Goal: Information Seeking & Learning: Find specific fact

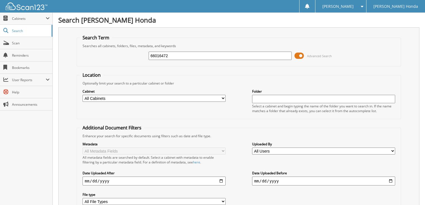
click at [300, 57] on span at bounding box center [299, 56] width 9 height 8
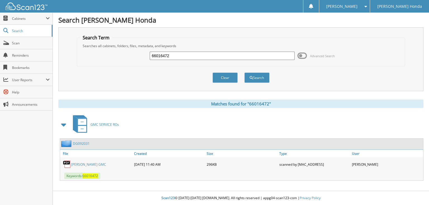
click at [190, 57] on input "66016472" at bounding box center [222, 56] width 145 height 8
type input "66016473"
click at [244, 73] on button "Search" at bounding box center [256, 78] width 25 height 10
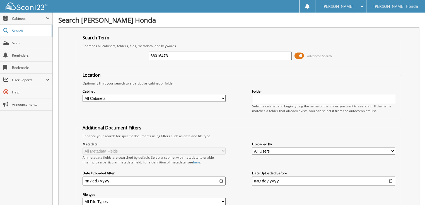
click at [299, 55] on span at bounding box center [299, 56] width 9 height 8
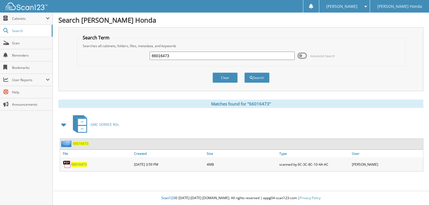
click at [233, 53] on input "66016473" at bounding box center [222, 56] width 145 height 8
type input "66016474"
click at [244, 73] on button "Search" at bounding box center [256, 78] width 25 height 10
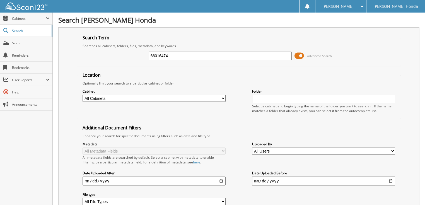
click at [300, 56] on span at bounding box center [299, 56] width 9 height 8
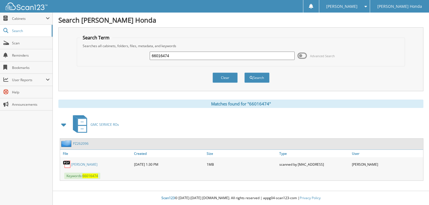
click at [211, 57] on input "66016474" at bounding box center [222, 56] width 145 height 8
type input "66016475"
click at [244, 73] on button "Search" at bounding box center [256, 78] width 25 height 10
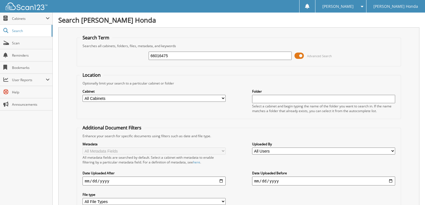
click at [298, 54] on span at bounding box center [299, 56] width 9 height 8
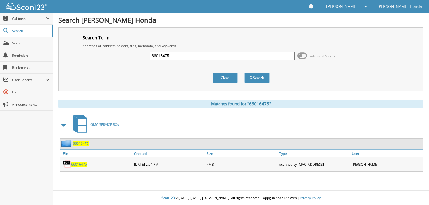
click at [223, 55] on input "66016475" at bounding box center [222, 56] width 145 height 8
type input "66016476"
click at [244, 73] on button "Search" at bounding box center [256, 78] width 25 height 10
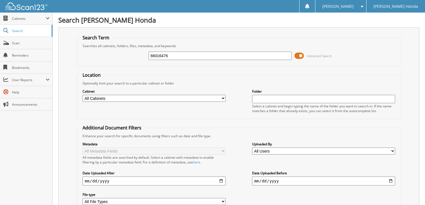
click at [301, 56] on span at bounding box center [299, 56] width 9 height 8
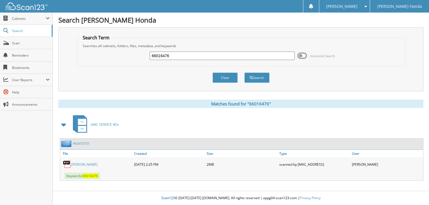
click at [248, 58] on input "66016476" at bounding box center [222, 56] width 145 height 8
type input "66016477"
click at [244, 73] on button "Search" at bounding box center [256, 78] width 25 height 10
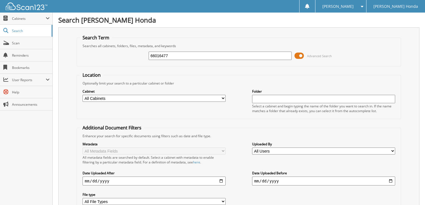
click at [300, 54] on span at bounding box center [299, 56] width 9 height 8
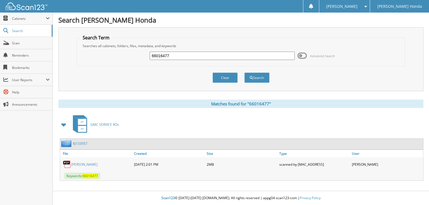
click at [206, 58] on input "66016477" at bounding box center [222, 56] width 145 height 8
type input "66016478"
click at [244, 73] on button "Search" at bounding box center [256, 78] width 25 height 10
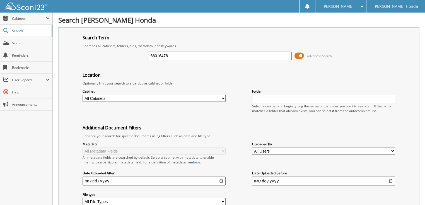
click at [299, 56] on span at bounding box center [299, 56] width 9 height 8
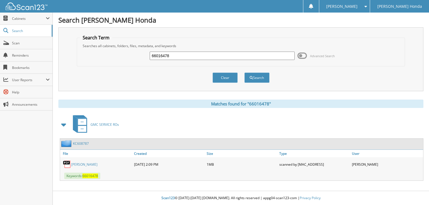
click at [199, 56] on input "66016478" at bounding box center [222, 56] width 145 height 8
type input "660164789"
click at [244, 73] on button "Search" at bounding box center [256, 78] width 25 height 10
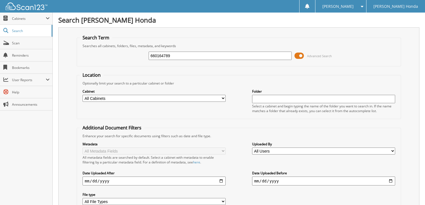
click at [192, 57] on input "660164789" at bounding box center [220, 56] width 143 height 8
type input "66016479"
click at [300, 55] on span at bounding box center [299, 56] width 9 height 8
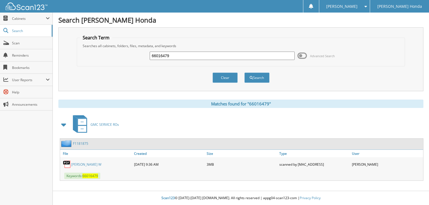
click at [212, 58] on input "66016479" at bounding box center [222, 56] width 145 height 8
type input "66016480"
click at [244, 73] on button "Search" at bounding box center [256, 78] width 25 height 10
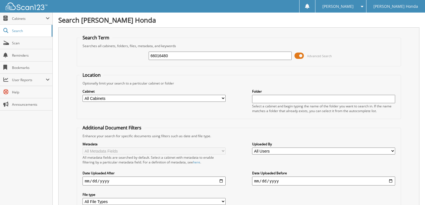
click at [301, 56] on span at bounding box center [299, 56] width 9 height 8
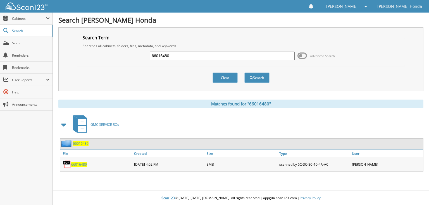
click at [213, 55] on input "66016480" at bounding box center [222, 56] width 145 height 8
type input "66016481"
click at [244, 73] on button "Search" at bounding box center [256, 78] width 25 height 10
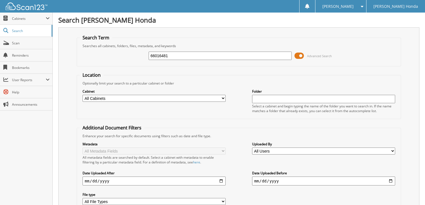
click at [304, 54] on span at bounding box center [299, 56] width 9 height 8
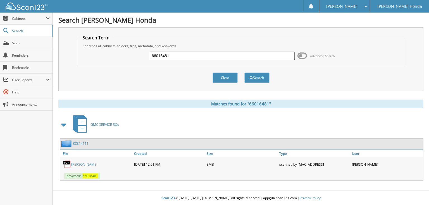
click at [211, 53] on input "66016481" at bounding box center [222, 56] width 145 height 8
type input "66016482"
click at [244, 73] on button "Search" at bounding box center [256, 78] width 25 height 10
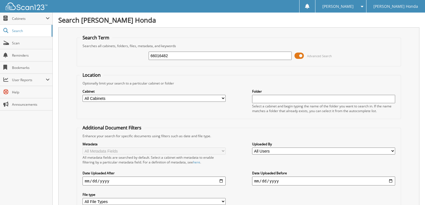
click at [305, 57] on span "Advanced Search" at bounding box center [313, 56] width 37 height 8
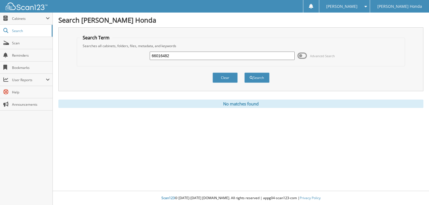
click at [200, 58] on input "66016482" at bounding box center [222, 56] width 145 height 8
type input "660164823"
click at [244, 73] on button "Search" at bounding box center [256, 78] width 25 height 10
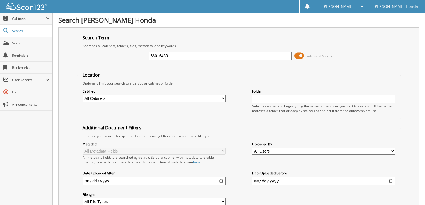
type input "66016483"
click at [298, 56] on span at bounding box center [299, 56] width 9 height 8
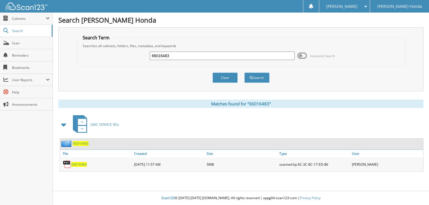
click at [223, 57] on input "66016483" at bounding box center [222, 56] width 145 height 8
type input "66016484"
click at [244, 73] on button "Search" at bounding box center [256, 78] width 25 height 10
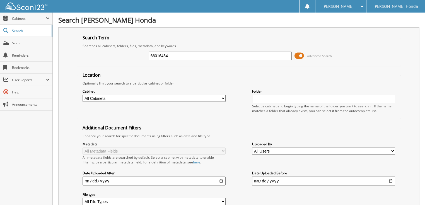
click at [303, 56] on span at bounding box center [299, 56] width 9 height 8
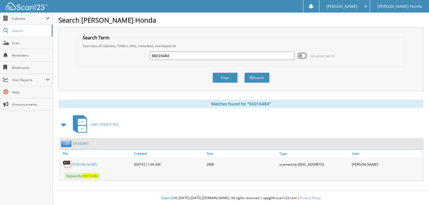
click at [256, 58] on input "66016484" at bounding box center [222, 56] width 145 height 8
type input "66016485"
click at [244, 73] on button "Search" at bounding box center [256, 78] width 25 height 10
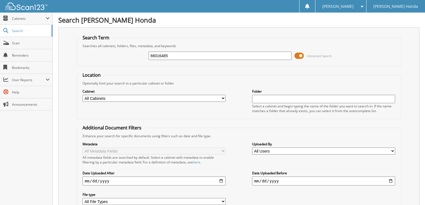
click at [216, 58] on input "66016485" at bounding box center [220, 56] width 143 height 8
click at [300, 56] on span at bounding box center [299, 56] width 9 height 8
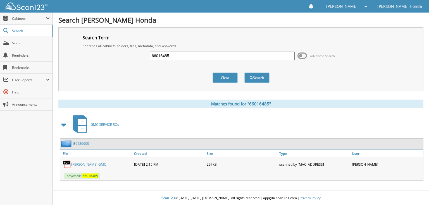
click at [241, 54] on input "66016485" at bounding box center [222, 56] width 145 height 8
type input "66016486"
click at [244, 73] on button "Search" at bounding box center [256, 78] width 25 height 10
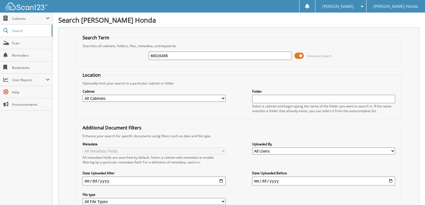
drag, startPoint x: 0, startPoint y: 0, endPoint x: 267, endPoint y: 57, distance: 273.2
click at [302, 56] on span at bounding box center [299, 56] width 9 height 8
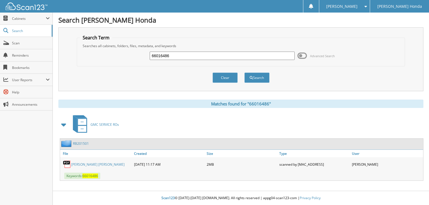
click at [245, 57] on input "66016486" at bounding box center [222, 56] width 145 height 8
type input "66016487"
click at [244, 73] on button "Search" at bounding box center [256, 78] width 25 height 10
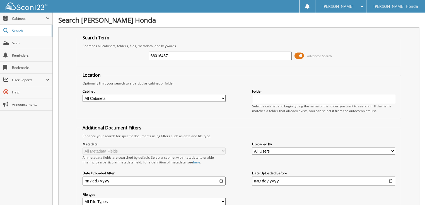
click at [178, 57] on input "66016487" at bounding box center [220, 56] width 143 height 8
type input "66016488"
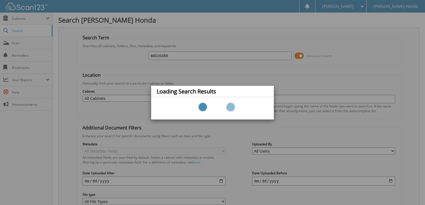
click at [173, 54] on div "Loading Search Results" at bounding box center [212, 102] width 425 height 205
click at [228, 59] on div "Loading Search Results" at bounding box center [212, 102] width 425 height 205
click at [191, 59] on div "Loading Search Results" at bounding box center [212, 102] width 425 height 205
click at [297, 57] on div "Loading Search Results" at bounding box center [212, 102] width 425 height 205
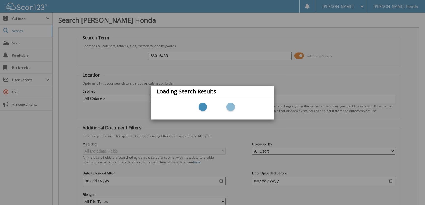
click at [199, 98] on div at bounding box center [212, 108] width 123 height 22
click at [204, 106] on div at bounding box center [213, 108] width 112 height 17
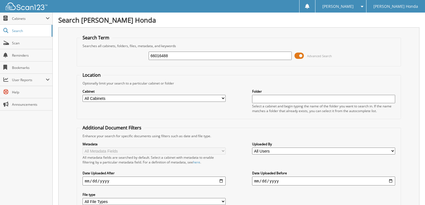
click at [302, 56] on span at bounding box center [299, 56] width 9 height 8
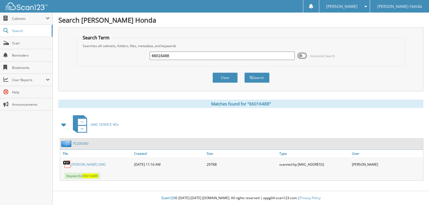
click at [223, 55] on input "66016488" at bounding box center [222, 56] width 145 height 8
type input "66016489"
click at [244, 73] on button "Search" at bounding box center [256, 78] width 25 height 10
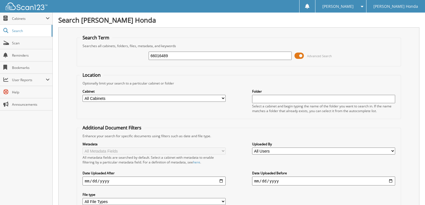
click at [208, 54] on input "66016489" at bounding box center [220, 56] width 143 height 8
click at [298, 56] on span at bounding box center [299, 56] width 9 height 8
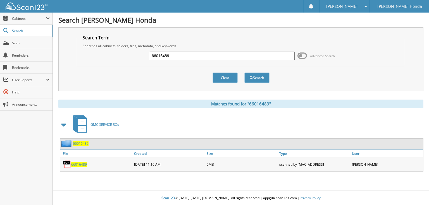
click at [184, 55] on input "66016489" at bounding box center [222, 56] width 145 height 8
type input "66016490"
click at [244, 73] on button "Search" at bounding box center [256, 78] width 25 height 10
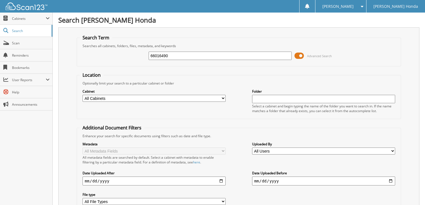
click at [303, 55] on span at bounding box center [299, 56] width 9 height 8
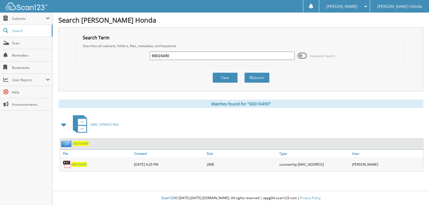
click at [217, 57] on input "66016490" at bounding box center [222, 56] width 145 height 8
type input "66016491"
click at [244, 73] on button "Search" at bounding box center [256, 78] width 25 height 10
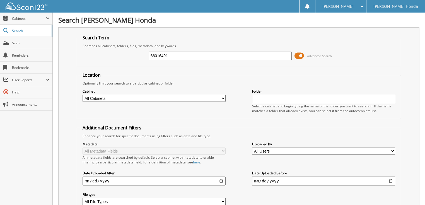
click at [303, 54] on span at bounding box center [299, 56] width 9 height 8
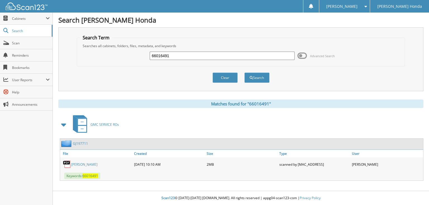
click at [224, 54] on input "66016491" at bounding box center [222, 56] width 145 height 8
type input "66016492"
click at [244, 73] on button "Search" at bounding box center [256, 78] width 25 height 10
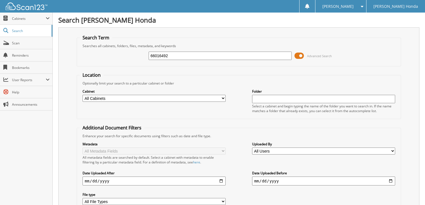
click at [305, 57] on span "Advanced Search" at bounding box center [313, 56] width 37 height 8
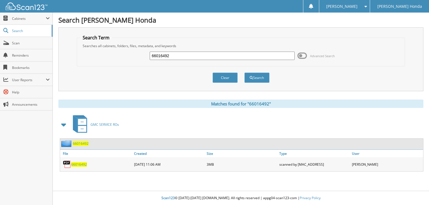
click at [239, 57] on input "66016492" at bounding box center [222, 56] width 145 height 8
type input "66016493"
click at [244, 73] on button "Search" at bounding box center [256, 78] width 25 height 10
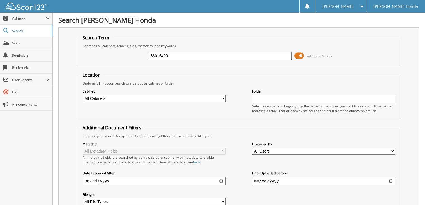
drag, startPoint x: 0, startPoint y: 0, endPoint x: 300, endPoint y: 57, distance: 305.2
click at [300, 57] on span at bounding box center [299, 56] width 9 height 8
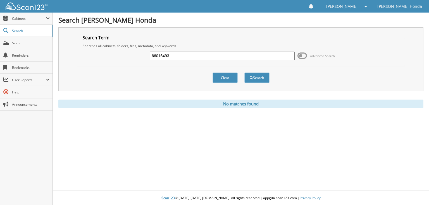
click at [206, 56] on input "66016493" at bounding box center [222, 56] width 145 height 8
type input "66016494"
click at [244, 73] on button "Search" at bounding box center [256, 78] width 25 height 10
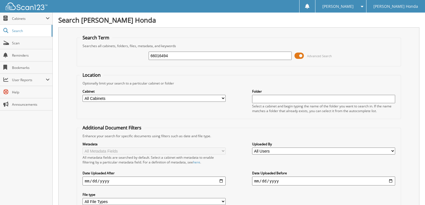
click at [302, 55] on span at bounding box center [299, 56] width 9 height 8
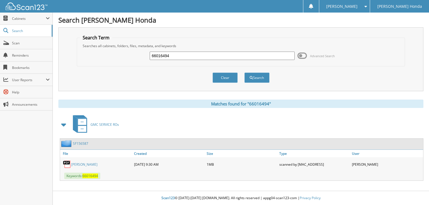
click at [232, 54] on input "66016494" at bounding box center [222, 56] width 145 height 8
type input "66016495"
click at [244, 73] on button "Search" at bounding box center [256, 78] width 25 height 10
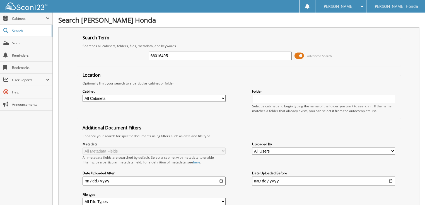
click at [302, 56] on span at bounding box center [299, 56] width 9 height 8
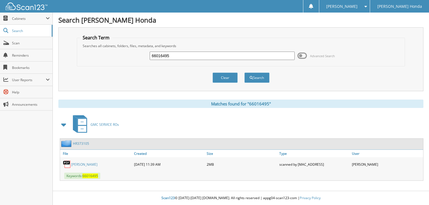
click at [259, 54] on input "66016495" at bounding box center [222, 56] width 145 height 8
type input "66016496"
click at [244, 73] on button "Search" at bounding box center [256, 78] width 25 height 10
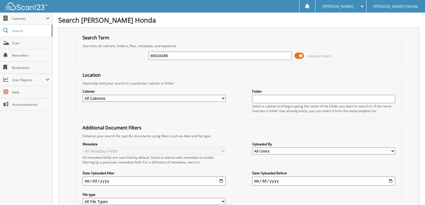
click at [301, 56] on span at bounding box center [299, 56] width 9 height 8
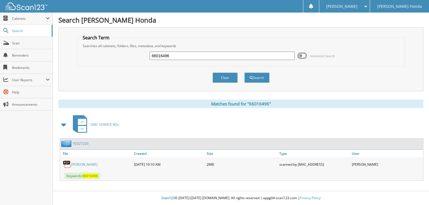
click at [255, 54] on input "66016496" at bounding box center [222, 56] width 145 height 8
type input "66016497"
click at [244, 73] on button "Search" at bounding box center [256, 78] width 25 height 10
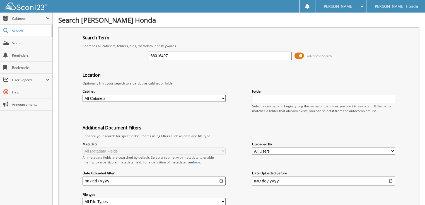
click at [301, 56] on span at bounding box center [299, 56] width 9 height 8
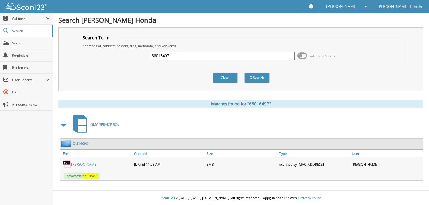
click at [243, 55] on input "66016497" at bounding box center [222, 56] width 145 height 8
type input "66016498"
click at [244, 73] on button "Search" at bounding box center [256, 78] width 25 height 10
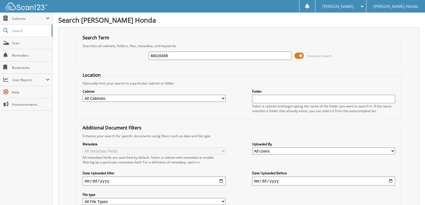
click at [301, 56] on span at bounding box center [299, 56] width 9 height 8
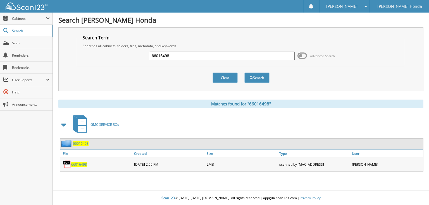
click at [229, 52] on input "66016498" at bounding box center [222, 56] width 145 height 8
type input "66016499"
click at [244, 73] on button "Search" at bounding box center [256, 78] width 25 height 10
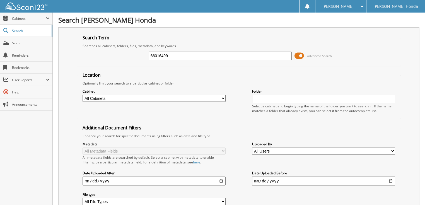
click at [295, 54] on span at bounding box center [299, 56] width 9 height 8
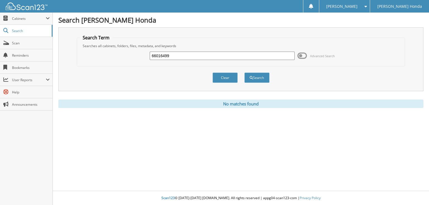
click at [303, 57] on span at bounding box center [301, 56] width 9 height 8
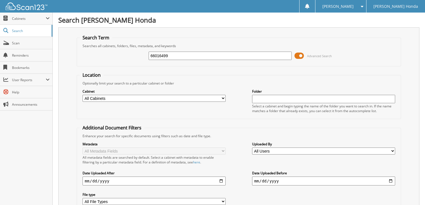
click at [209, 61] on div "66016499 Advanced Search" at bounding box center [239, 55] width 319 height 15
click at [206, 57] on input "66016499" at bounding box center [220, 56] width 143 height 8
type input "66016500"
click at [298, 56] on span at bounding box center [299, 56] width 9 height 8
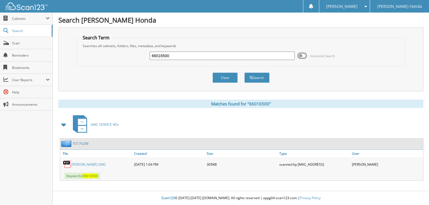
click at [235, 58] on input "66016500" at bounding box center [222, 56] width 145 height 8
type input "66016501"
click at [244, 73] on button "Search" at bounding box center [256, 78] width 25 height 10
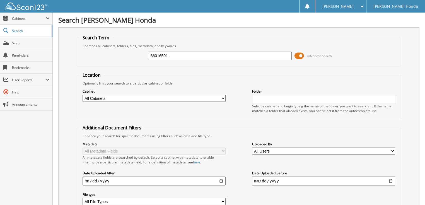
click at [298, 57] on span at bounding box center [299, 56] width 9 height 8
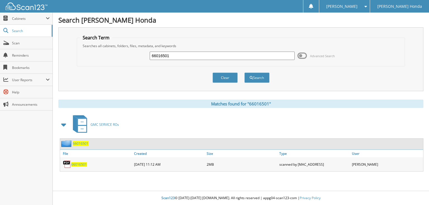
click at [241, 57] on input "66016501" at bounding box center [222, 56] width 145 height 8
type input "66016502"
click at [244, 73] on button "Search" at bounding box center [256, 78] width 25 height 10
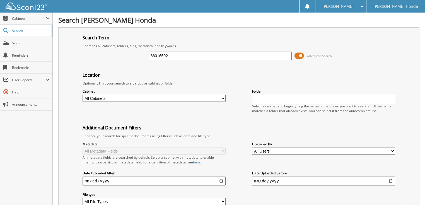
click at [301, 56] on span at bounding box center [299, 56] width 9 height 8
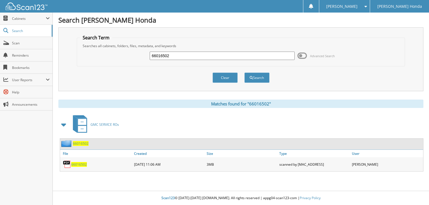
click at [232, 56] on input "66016502" at bounding box center [222, 56] width 145 height 8
type input "66016503"
click at [244, 73] on button "Search" at bounding box center [256, 78] width 25 height 10
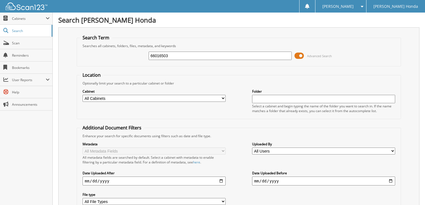
click at [301, 56] on span at bounding box center [299, 56] width 9 height 8
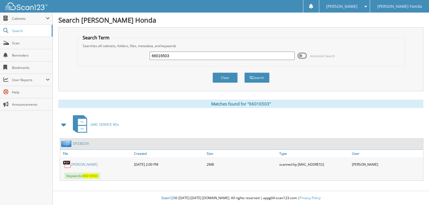
click at [235, 56] on input "66016503" at bounding box center [222, 56] width 145 height 8
type input "66016504"
click at [244, 73] on button "Search" at bounding box center [256, 78] width 25 height 10
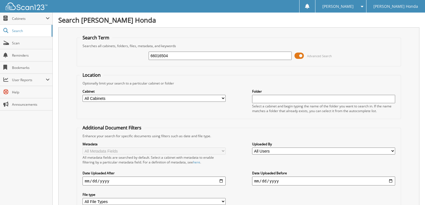
click at [300, 54] on span at bounding box center [299, 56] width 9 height 8
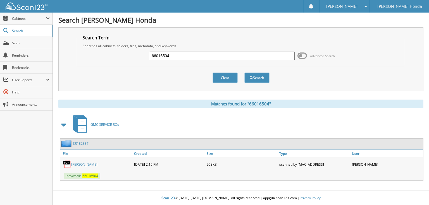
click at [208, 52] on input "66016504" at bounding box center [222, 56] width 145 height 8
type input "66016505"
click at [244, 73] on button "Search" at bounding box center [256, 78] width 25 height 10
click at [230, 57] on input "66016505" at bounding box center [222, 56] width 145 height 8
type input "66016506"
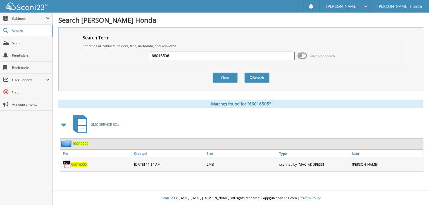
click at [244, 73] on button "Search" at bounding box center [256, 78] width 25 height 10
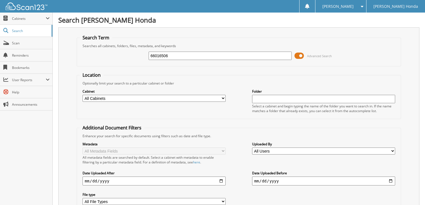
click at [302, 56] on span at bounding box center [299, 56] width 9 height 8
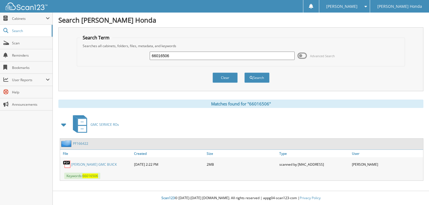
click at [248, 56] on input "66016506" at bounding box center [222, 56] width 145 height 8
type input "66016507"
click at [244, 73] on button "Search" at bounding box center [256, 78] width 25 height 10
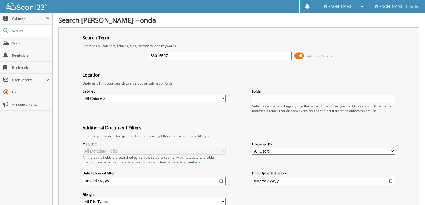
click at [302, 56] on span at bounding box center [299, 56] width 9 height 8
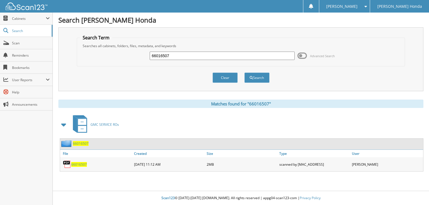
click at [223, 59] on input "66016507" at bounding box center [222, 56] width 145 height 8
type input "66016508"
click at [244, 73] on button "Search" at bounding box center [256, 78] width 25 height 10
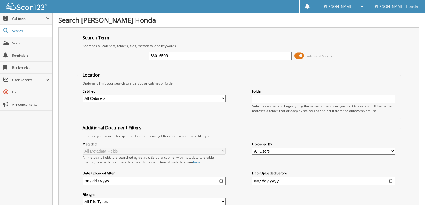
click at [302, 56] on span at bounding box center [299, 56] width 9 height 8
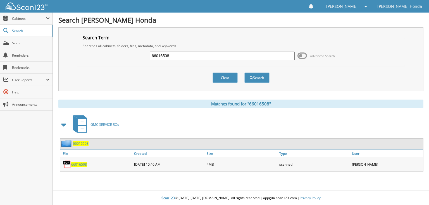
click at [250, 57] on input "66016508" at bounding box center [222, 56] width 145 height 8
type input "66016509"
click at [244, 73] on button "Search" at bounding box center [256, 78] width 25 height 10
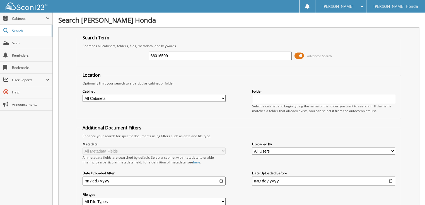
click at [298, 56] on span at bounding box center [299, 56] width 9 height 8
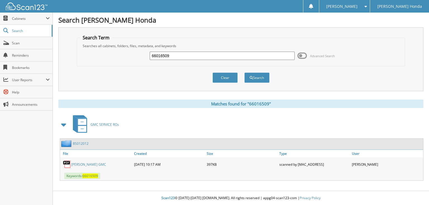
click at [246, 56] on input "66016509" at bounding box center [222, 56] width 145 height 8
type input "66016510"
click at [244, 73] on button "Search" at bounding box center [256, 78] width 25 height 10
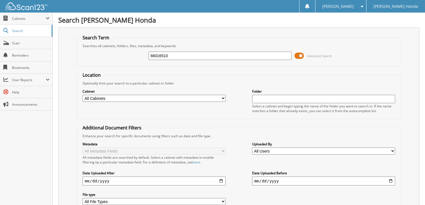
click at [296, 57] on span at bounding box center [299, 56] width 9 height 8
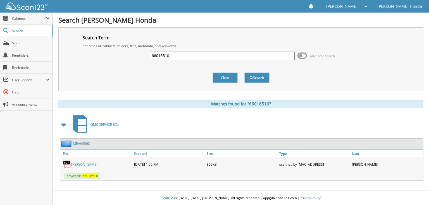
click at [256, 57] on input "66016510" at bounding box center [222, 56] width 145 height 8
type input "66016510"
click at [244, 73] on button "Search" at bounding box center [256, 78] width 25 height 10
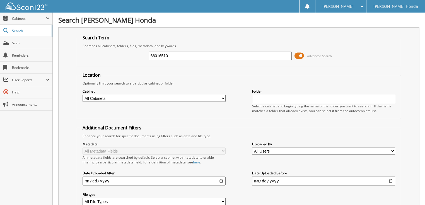
click at [300, 55] on span at bounding box center [299, 56] width 9 height 8
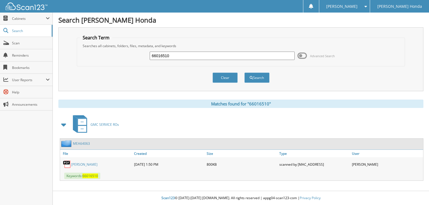
click at [245, 57] on input "66016510" at bounding box center [222, 56] width 145 height 8
type input "66016511"
click at [244, 73] on button "Search" at bounding box center [256, 78] width 25 height 10
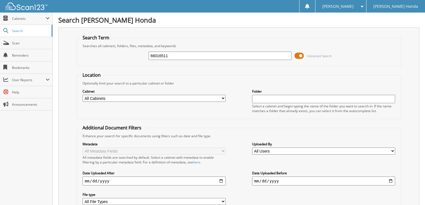
click at [299, 54] on span at bounding box center [299, 56] width 9 height 8
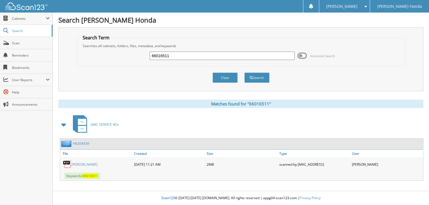
click at [240, 54] on input "66016511" at bounding box center [222, 56] width 145 height 8
type input "66016512"
click at [244, 73] on button "Search" at bounding box center [256, 78] width 25 height 10
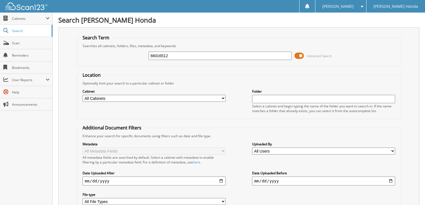
click at [300, 56] on span at bounding box center [299, 56] width 9 height 8
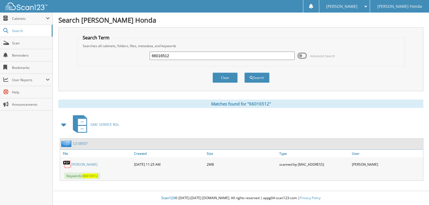
click at [256, 56] on input "66016512" at bounding box center [222, 56] width 145 height 8
type input "66016513"
click at [244, 73] on button "Search" at bounding box center [256, 78] width 25 height 10
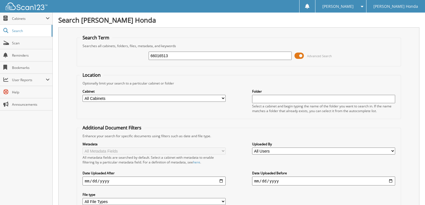
click at [298, 55] on span at bounding box center [299, 56] width 9 height 8
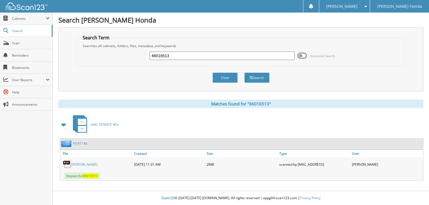
click at [253, 56] on input "66016513" at bounding box center [222, 56] width 145 height 8
type input "66016514"
click at [244, 73] on button "Search" at bounding box center [256, 78] width 25 height 10
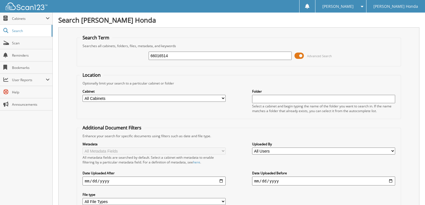
drag, startPoint x: 0, startPoint y: 0, endPoint x: 301, endPoint y: 56, distance: 305.8
click at [301, 56] on span at bounding box center [299, 56] width 9 height 8
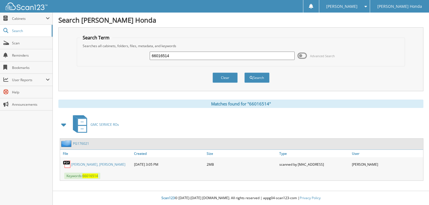
click at [230, 58] on input "66016514" at bounding box center [222, 56] width 145 height 8
type input "66016515"
click at [244, 73] on button "Search" at bounding box center [256, 78] width 25 height 10
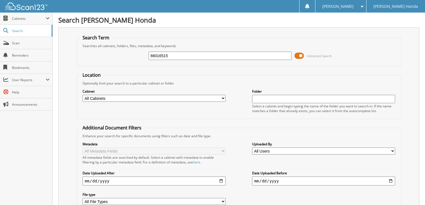
click at [302, 54] on span at bounding box center [299, 56] width 9 height 8
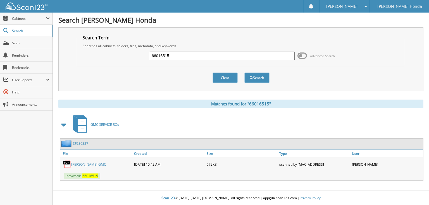
click at [255, 55] on input "66016515" at bounding box center [222, 56] width 145 height 8
type input "66016516"
click at [244, 73] on button "Search" at bounding box center [256, 78] width 25 height 10
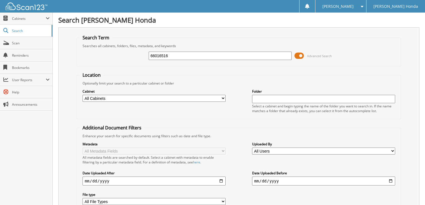
drag, startPoint x: 0, startPoint y: 0, endPoint x: 304, endPoint y: 55, distance: 309.2
click at [304, 55] on span at bounding box center [299, 56] width 9 height 8
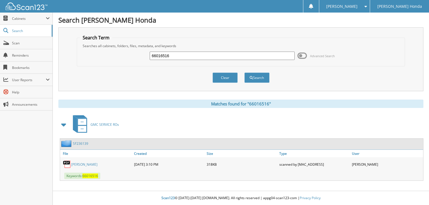
click at [219, 57] on input "66016516" at bounding box center [222, 56] width 145 height 8
type input "66016517"
click at [244, 73] on button "Search" at bounding box center [256, 78] width 25 height 10
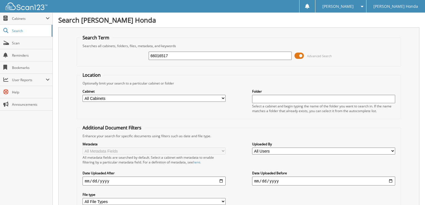
drag, startPoint x: 300, startPoint y: 57, endPoint x: 295, endPoint y: 58, distance: 4.9
click at [299, 57] on span at bounding box center [299, 56] width 9 height 8
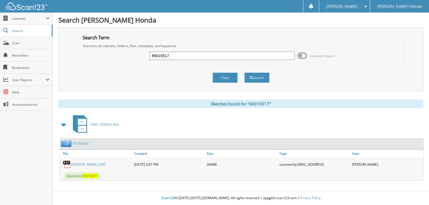
click at [221, 58] on input "66016517" at bounding box center [222, 56] width 145 height 8
type input "66016518"
click at [244, 73] on button "Search" at bounding box center [256, 78] width 25 height 10
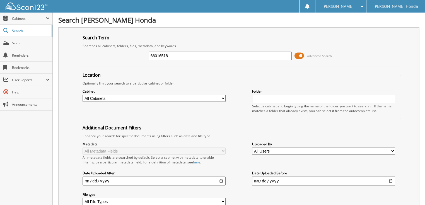
click at [302, 55] on span at bounding box center [299, 56] width 9 height 8
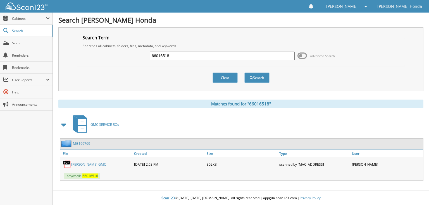
click at [252, 55] on input "66016518" at bounding box center [222, 56] width 145 height 8
type input "66016519"
click at [244, 73] on button "Search" at bounding box center [256, 78] width 25 height 10
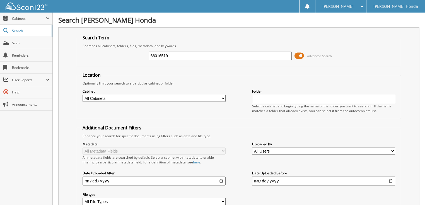
click at [303, 56] on span at bounding box center [299, 56] width 9 height 8
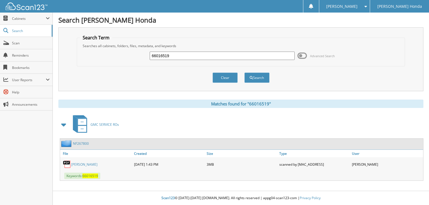
click at [237, 56] on input "66016519" at bounding box center [222, 56] width 145 height 8
type input "66016520"
click at [244, 73] on button "Search" at bounding box center [256, 78] width 25 height 10
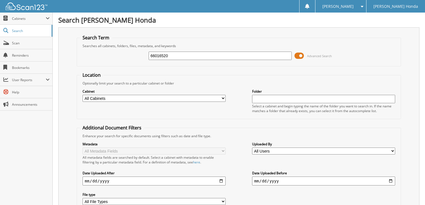
click at [299, 56] on span at bounding box center [299, 56] width 9 height 8
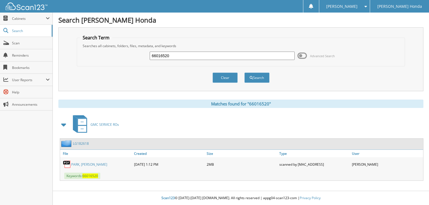
click at [231, 58] on input "66016520" at bounding box center [222, 56] width 145 height 8
type input "66016521"
click at [244, 73] on button "Search" at bounding box center [256, 78] width 25 height 10
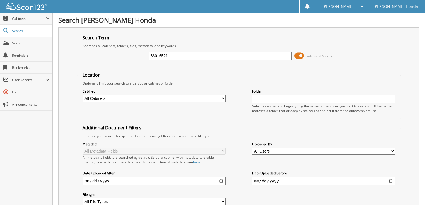
click at [306, 53] on span "Advanced Search" at bounding box center [313, 56] width 37 height 8
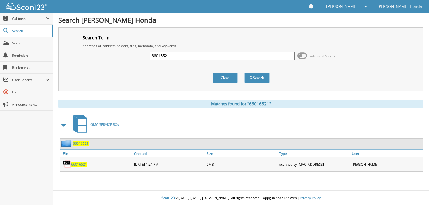
click at [303, 54] on span at bounding box center [301, 56] width 9 height 8
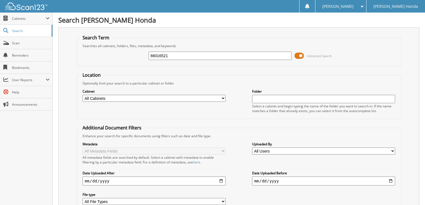
click at [246, 58] on input "66016521" at bounding box center [220, 56] width 143 height 8
type input "66016522"
click at [297, 57] on span at bounding box center [299, 56] width 9 height 8
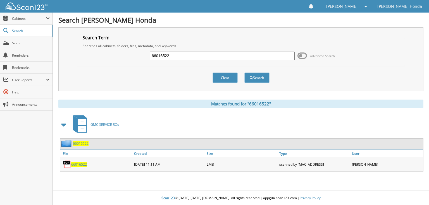
click at [240, 57] on input "66016522" at bounding box center [222, 56] width 145 height 8
type input "66016523"
click at [244, 73] on button "Search" at bounding box center [256, 78] width 25 height 10
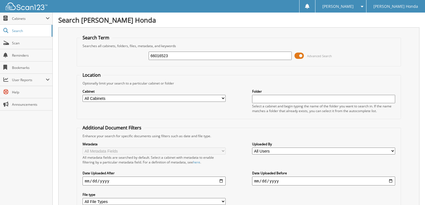
click at [296, 56] on span at bounding box center [299, 56] width 9 height 8
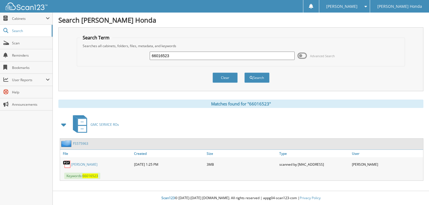
click at [237, 56] on input "66016523" at bounding box center [222, 56] width 145 height 8
type input "66016524"
click at [244, 73] on button "Search" at bounding box center [256, 78] width 25 height 10
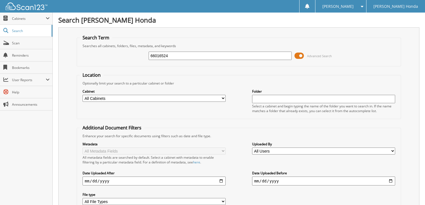
click at [302, 56] on span at bounding box center [299, 56] width 9 height 8
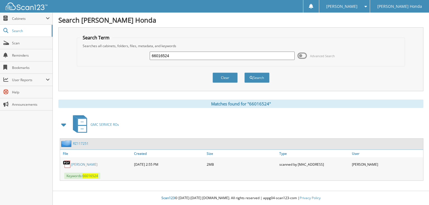
click at [235, 57] on input "66016524" at bounding box center [222, 56] width 145 height 8
type input "66016525"
click at [244, 73] on button "Search" at bounding box center [256, 78] width 25 height 10
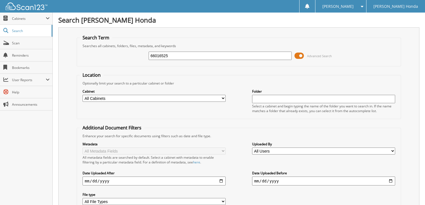
click at [303, 55] on span at bounding box center [299, 56] width 9 height 8
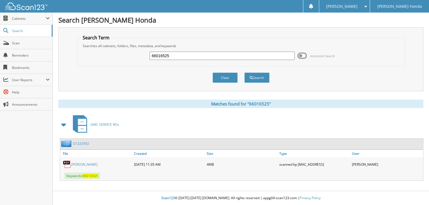
click at [185, 56] on input "66016525" at bounding box center [222, 56] width 145 height 8
type input "66016526"
click at [244, 73] on button "Search" at bounding box center [256, 78] width 25 height 10
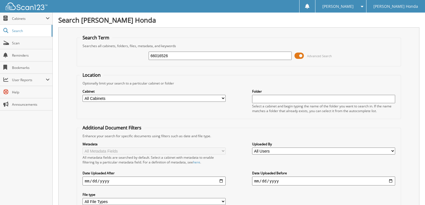
click at [299, 55] on span at bounding box center [299, 56] width 9 height 8
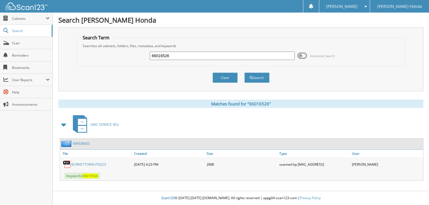
click at [222, 58] on input "66016526" at bounding box center [222, 56] width 145 height 8
type input "66016527"
click at [244, 73] on button "Search" at bounding box center [256, 78] width 25 height 10
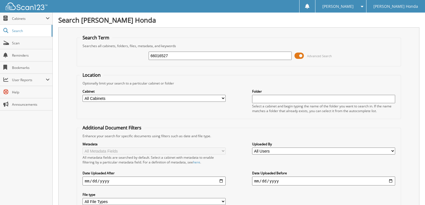
click at [303, 56] on span at bounding box center [299, 56] width 9 height 8
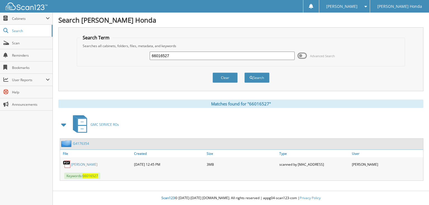
click at [218, 56] on input "66016527" at bounding box center [222, 56] width 145 height 8
type input "66016528"
click at [244, 73] on button "Search" at bounding box center [256, 78] width 25 height 10
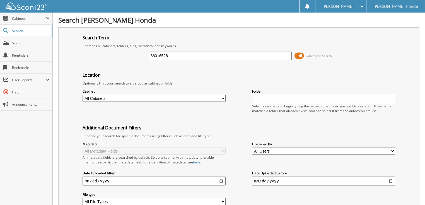
click at [299, 55] on span at bounding box center [299, 56] width 9 height 8
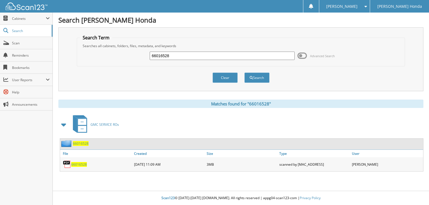
click at [197, 54] on input "66016528" at bounding box center [222, 56] width 145 height 8
type input "66016529"
click at [244, 73] on button "Search" at bounding box center [256, 78] width 25 height 10
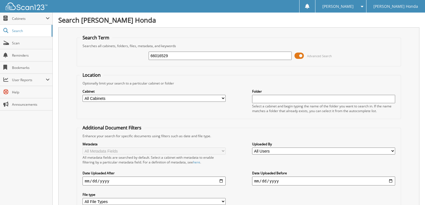
click at [298, 55] on span at bounding box center [299, 56] width 9 height 8
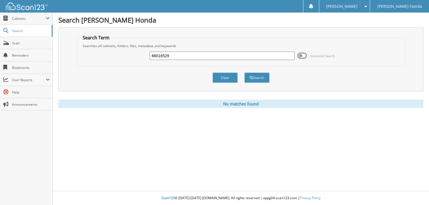
click at [182, 55] on input "66016529" at bounding box center [222, 56] width 145 height 8
type input "66016530"
click at [244, 73] on button "Search" at bounding box center [256, 78] width 25 height 10
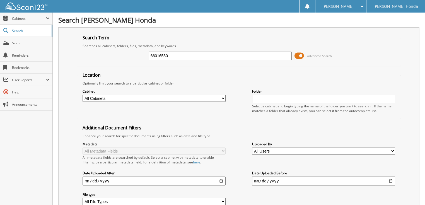
click at [303, 55] on span at bounding box center [299, 56] width 9 height 8
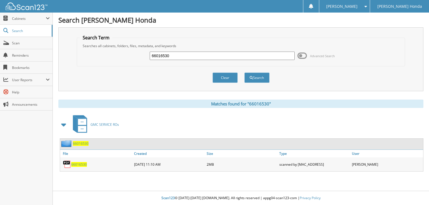
click at [199, 53] on input "66016530" at bounding box center [222, 56] width 145 height 8
type input "66016531"
click at [244, 73] on button "Search" at bounding box center [256, 78] width 25 height 10
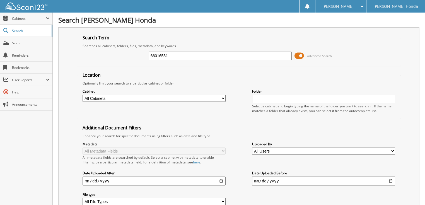
click at [296, 55] on span at bounding box center [299, 56] width 9 height 8
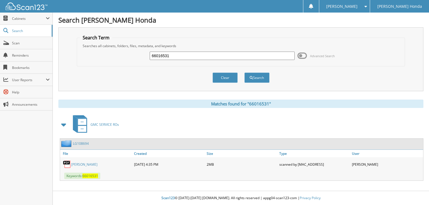
click at [217, 55] on input "66016531" at bounding box center [222, 56] width 145 height 8
type input "66016532"
click at [244, 73] on button "Search" at bounding box center [256, 78] width 25 height 10
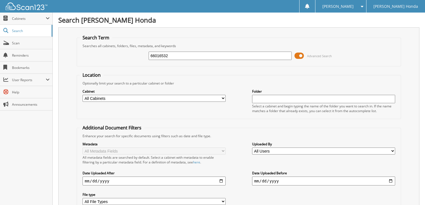
click at [190, 56] on input "66016532" at bounding box center [220, 56] width 143 height 8
click at [296, 52] on span at bounding box center [299, 56] width 9 height 8
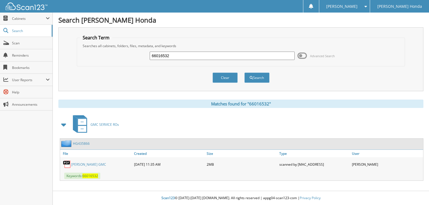
click at [232, 59] on div "66016532" at bounding box center [222, 55] width 145 height 9
click at [189, 54] on input "66016532" at bounding box center [222, 56] width 145 height 8
type input "66016533"
click at [244, 73] on button "Search" at bounding box center [256, 78] width 25 height 10
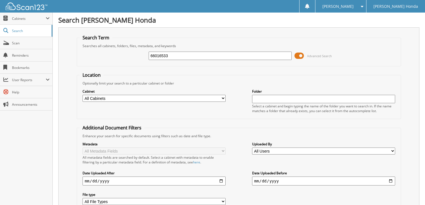
click at [305, 54] on span "Advanced Search" at bounding box center [313, 56] width 37 height 8
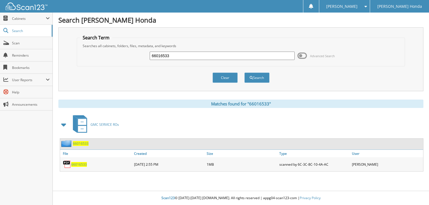
click at [239, 54] on input "66016533" at bounding box center [222, 56] width 145 height 8
type input "66016534"
click at [244, 73] on button "Search" at bounding box center [256, 78] width 25 height 10
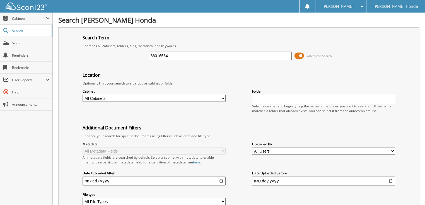
click at [300, 56] on span at bounding box center [299, 56] width 9 height 8
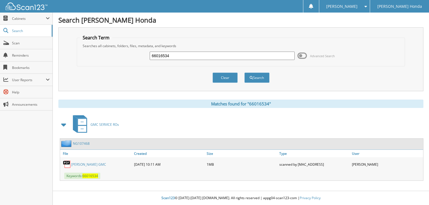
click at [256, 56] on input "66016534" at bounding box center [222, 56] width 145 height 8
type input "66016535"
click at [244, 73] on button "Search" at bounding box center [256, 78] width 25 height 10
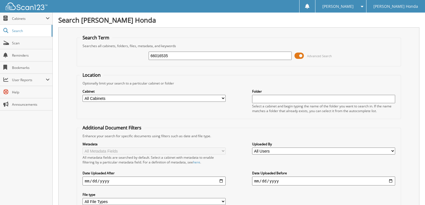
click at [304, 57] on span at bounding box center [299, 56] width 9 height 8
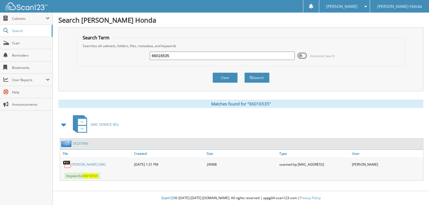
click at [247, 58] on input "66016535" at bounding box center [222, 56] width 145 height 8
type input "66016536"
click at [244, 73] on button "Search" at bounding box center [256, 78] width 25 height 10
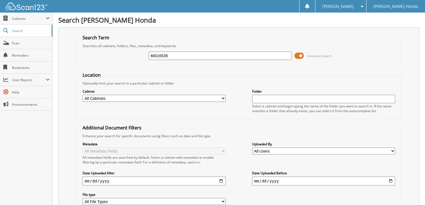
click at [300, 56] on span at bounding box center [299, 56] width 9 height 8
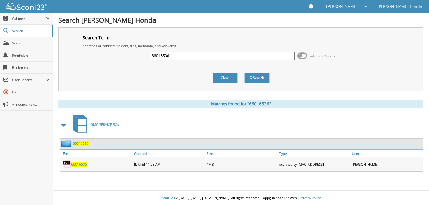
click at [240, 58] on input "66016536" at bounding box center [222, 56] width 145 height 8
type input "66016537"
click at [244, 73] on button "Search" at bounding box center [256, 78] width 25 height 10
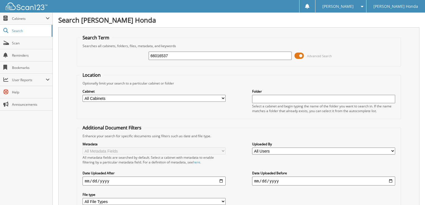
click at [300, 55] on span at bounding box center [299, 56] width 9 height 8
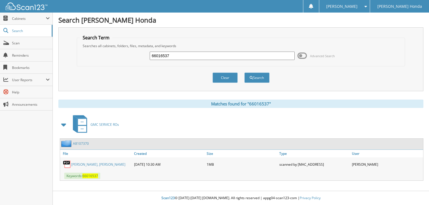
click at [247, 62] on div "66016537 Advanced Search" at bounding box center [241, 55] width 322 height 15
click at [188, 55] on input "66016537" at bounding box center [222, 56] width 145 height 8
type input "66016538"
click at [244, 73] on button "Search" at bounding box center [256, 78] width 25 height 10
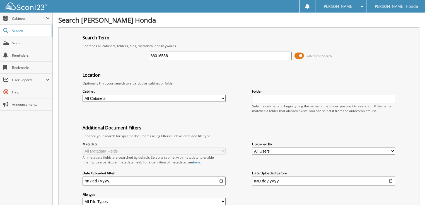
click at [301, 54] on span at bounding box center [299, 56] width 9 height 8
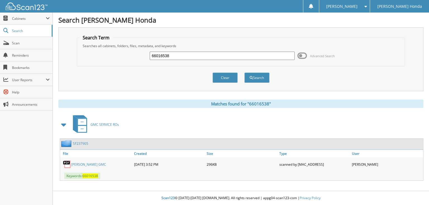
click at [222, 56] on input "66016538" at bounding box center [222, 56] width 145 height 8
type input "66016539"
click at [244, 73] on button "Search" at bounding box center [256, 78] width 25 height 10
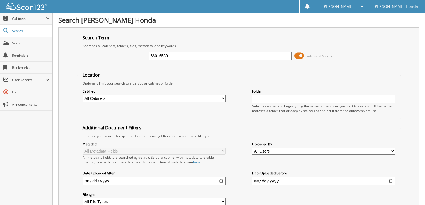
click at [302, 54] on span at bounding box center [299, 56] width 9 height 8
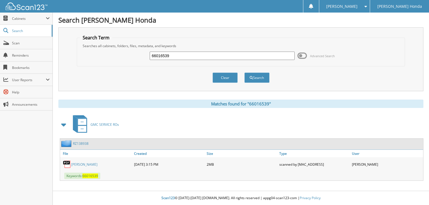
click at [253, 55] on input "66016539" at bounding box center [222, 56] width 145 height 8
type input "66016540"
click at [244, 73] on button "Search" at bounding box center [256, 78] width 25 height 10
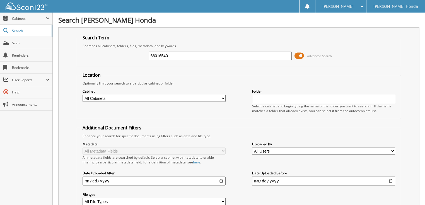
click at [303, 56] on span at bounding box center [299, 56] width 9 height 8
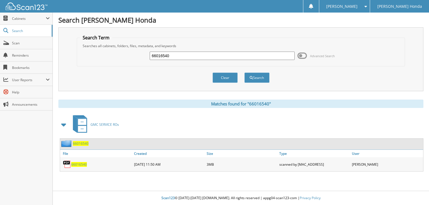
click at [218, 61] on div "66016540 Advanced Search" at bounding box center [241, 55] width 322 height 15
click at [210, 58] on input "66016540" at bounding box center [222, 56] width 145 height 8
type input "66016541"
click at [244, 73] on button "Search" at bounding box center [256, 78] width 25 height 10
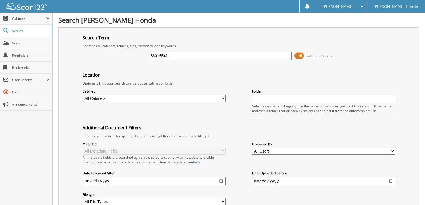
click at [300, 55] on span at bounding box center [299, 56] width 9 height 8
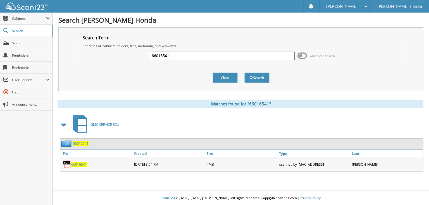
click at [235, 57] on input "66016541" at bounding box center [222, 56] width 145 height 8
type input "66016542"
click at [244, 73] on button "Search" at bounding box center [256, 78] width 25 height 10
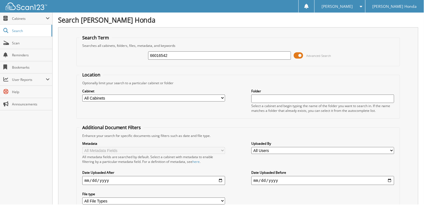
click at [299, 55] on span at bounding box center [299, 56] width 9 height 8
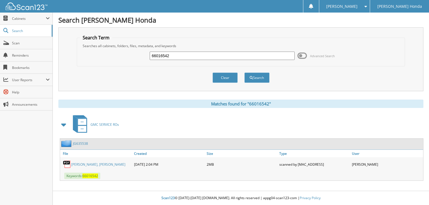
click at [215, 56] on input "66016542" at bounding box center [222, 56] width 145 height 8
type input "66016543"
click at [244, 73] on button "Search" at bounding box center [256, 78] width 25 height 10
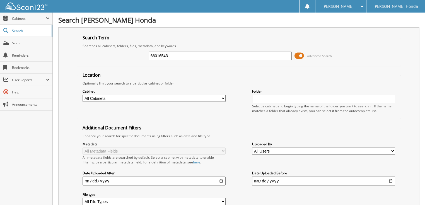
click at [296, 55] on span at bounding box center [299, 56] width 9 height 8
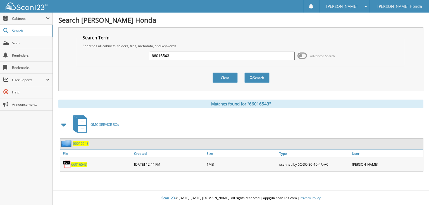
click at [228, 57] on input "66016543" at bounding box center [222, 56] width 145 height 8
type input "66016544"
click at [244, 73] on button "Search" at bounding box center [256, 78] width 25 height 10
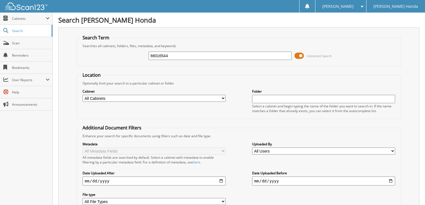
click at [300, 57] on span at bounding box center [299, 56] width 9 height 8
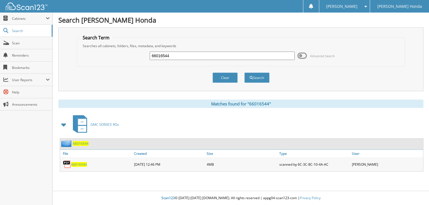
click at [247, 54] on input "66016544" at bounding box center [222, 56] width 145 height 8
type input "66016545"
click at [244, 73] on button "Search" at bounding box center [256, 78] width 25 height 10
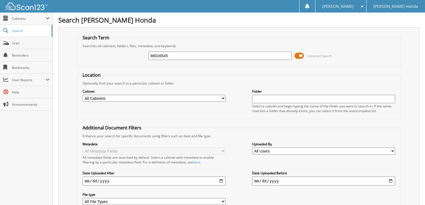
drag, startPoint x: 302, startPoint y: 57, endPoint x: 250, endPoint y: 50, distance: 51.5
click at [301, 57] on span at bounding box center [299, 56] width 9 height 8
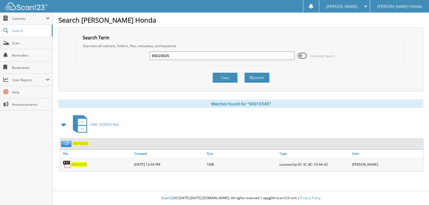
click at [204, 54] on input "66016545" at bounding box center [222, 56] width 145 height 8
type input "66016546"
click at [244, 73] on button "Search" at bounding box center [256, 78] width 25 height 10
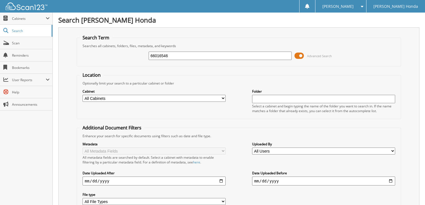
click at [174, 56] on input "66016546" at bounding box center [220, 56] width 143 height 8
type input "66016547"
click at [299, 57] on span at bounding box center [299, 56] width 9 height 8
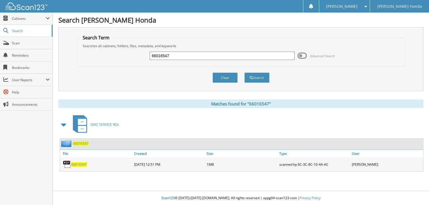
click at [234, 57] on input "66016547" at bounding box center [222, 56] width 145 height 8
type input "66016548"
click at [244, 73] on button "Search" at bounding box center [256, 78] width 25 height 10
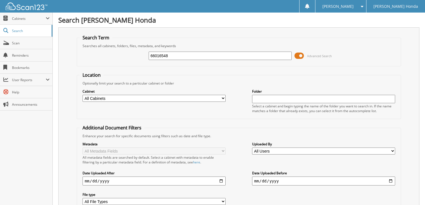
click at [303, 56] on span at bounding box center [299, 56] width 9 height 8
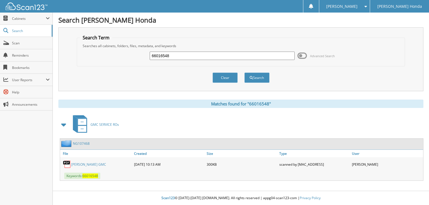
click at [206, 56] on input "66016548" at bounding box center [222, 56] width 145 height 8
type input "66016546"
click at [244, 73] on button "Search" at bounding box center [256, 78] width 25 height 10
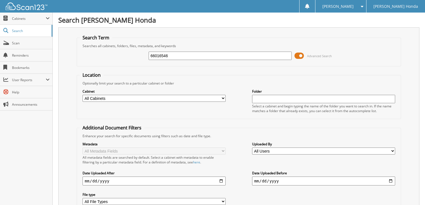
click at [303, 55] on span at bounding box center [299, 56] width 9 height 8
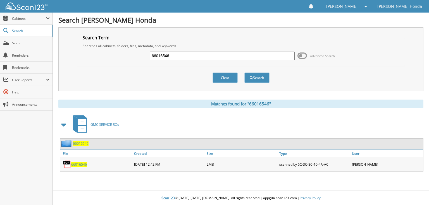
click at [235, 56] on input "66016546" at bounding box center [222, 56] width 145 height 8
type input "66016549"
click at [244, 73] on button "Search" at bounding box center [256, 78] width 25 height 10
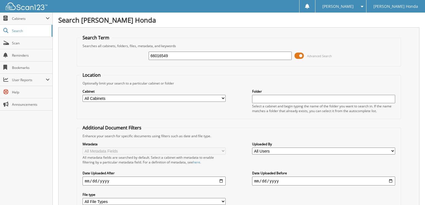
drag, startPoint x: 0, startPoint y: 0, endPoint x: 282, endPoint y: 56, distance: 287.4
click at [300, 56] on span at bounding box center [299, 56] width 9 height 8
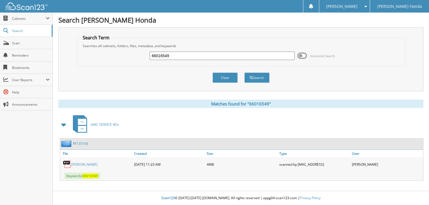
click at [246, 56] on input "66016549" at bounding box center [222, 56] width 145 height 8
type input "66016550"
click at [244, 73] on button "Search" at bounding box center [256, 78] width 25 height 10
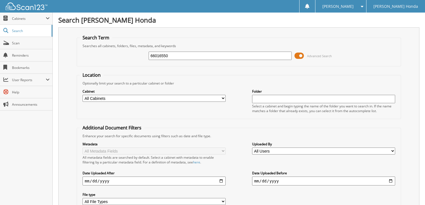
click at [296, 56] on span at bounding box center [299, 56] width 9 height 8
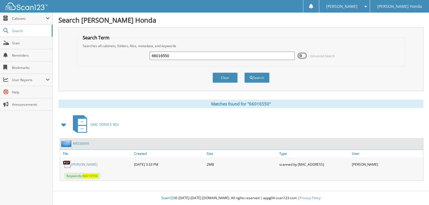
click at [193, 56] on input "66016550" at bounding box center [222, 56] width 145 height 8
type input "66016551"
click at [244, 73] on button "Search" at bounding box center [256, 78] width 25 height 10
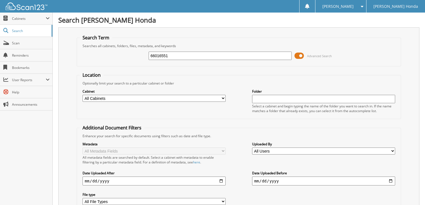
click at [303, 53] on span at bounding box center [299, 56] width 9 height 8
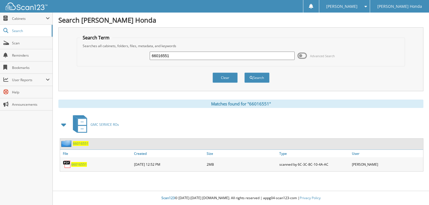
click at [221, 59] on input "66016551" at bounding box center [222, 56] width 145 height 8
type input "66016552"
click at [244, 73] on button "Search" at bounding box center [256, 78] width 25 height 10
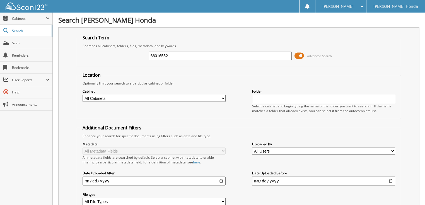
click at [301, 56] on span at bounding box center [299, 56] width 9 height 8
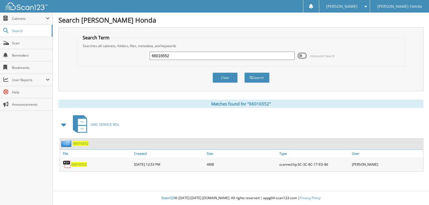
click at [225, 56] on input "66016552" at bounding box center [222, 56] width 145 height 8
type input "66016553"
click at [244, 73] on button "Search" at bounding box center [256, 78] width 25 height 10
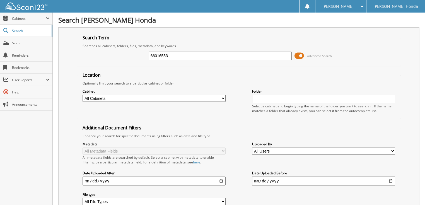
click at [297, 56] on span at bounding box center [299, 56] width 9 height 8
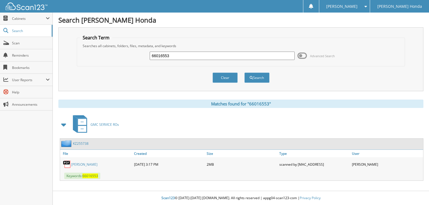
click at [258, 58] on input "66016553" at bounding box center [222, 56] width 145 height 8
type input "66016554"
click at [244, 73] on button "Search" at bounding box center [256, 78] width 25 height 10
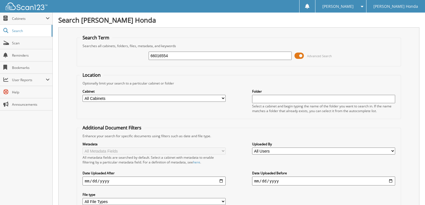
click at [302, 56] on span at bounding box center [299, 56] width 9 height 8
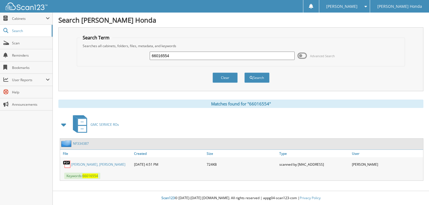
click at [224, 57] on input "66016554" at bounding box center [222, 56] width 145 height 8
type input "66016555"
click at [244, 73] on button "Search" at bounding box center [256, 78] width 25 height 10
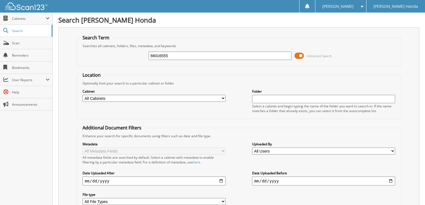
click at [302, 55] on span at bounding box center [299, 56] width 9 height 8
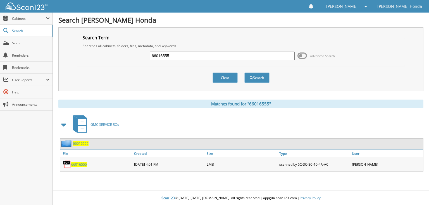
click at [200, 56] on input "66016555" at bounding box center [222, 56] width 145 height 8
type input "66016556"
click at [244, 73] on button "Search" at bounding box center [256, 78] width 25 height 10
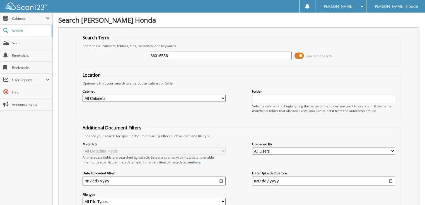
click at [301, 56] on span at bounding box center [299, 56] width 9 height 8
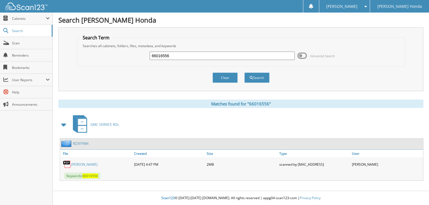
click at [248, 60] on div "66016556 Advanced Search" at bounding box center [241, 55] width 322 height 15
click at [194, 58] on input "66016556" at bounding box center [222, 56] width 145 height 8
type input "66016557"
click at [244, 73] on button "Search" at bounding box center [256, 78] width 25 height 10
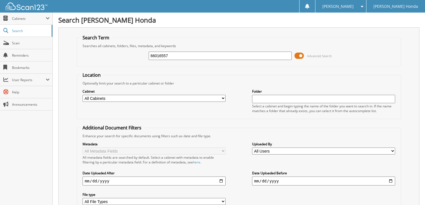
click at [302, 56] on span at bounding box center [299, 56] width 9 height 8
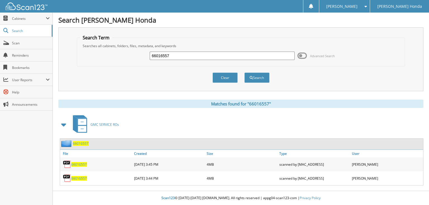
click at [228, 58] on input "66016557" at bounding box center [222, 56] width 145 height 8
click at [178, 58] on input "66016557" at bounding box center [222, 56] width 145 height 8
type input "66016558"
click at [244, 73] on button "Search" at bounding box center [256, 78] width 25 height 10
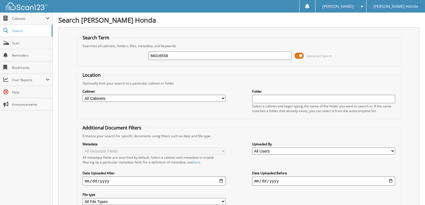
click at [298, 55] on span at bounding box center [299, 56] width 9 height 8
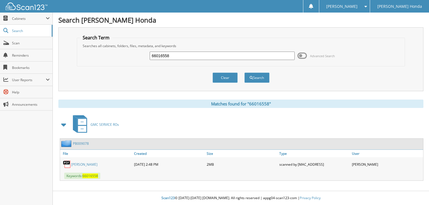
click at [214, 59] on div "66016558" at bounding box center [222, 55] width 145 height 9
click at [204, 56] on input "66016558" at bounding box center [222, 56] width 145 height 8
type input "66016559"
click at [244, 73] on button "Search" at bounding box center [256, 78] width 25 height 10
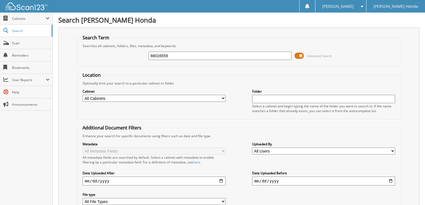
click at [297, 56] on span at bounding box center [299, 56] width 9 height 8
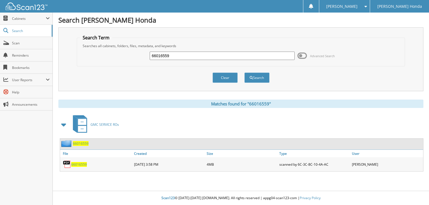
click at [229, 55] on input "66016559" at bounding box center [222, 56] width 145 height 8
type input "66016560"
click at [244, 73] on button "Search" at bounding box center [256, 78] width 25 height 10
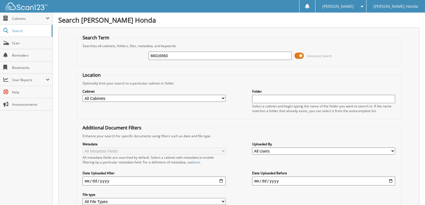
click at [304, 56] on span at bounding box center [299, 56] width 9 height 8
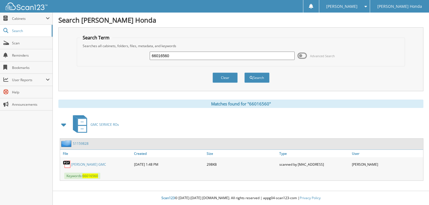
click at [229, 55] on input "66016560" at bounding box center [222, 56] width 145 height 8
type input "66016561"
click at [244, 73] on button "Search" at bounding box center [256, 78] width 25 height 10
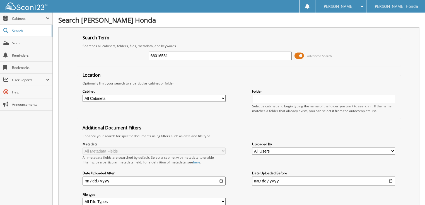
click at [298, 56] on span at bounding box center [299, 56] width 9 height 8
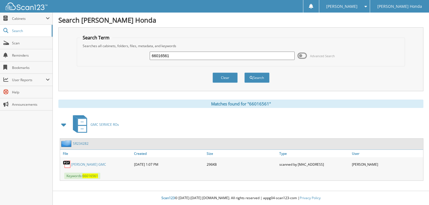
click at [210, 56] on input "66016561" at bounding box center [222, 56] width 145 height 8
type input "66016562"
click at [244, 73] on button "Search" at bounding box center [256, 78] width 25 height 10
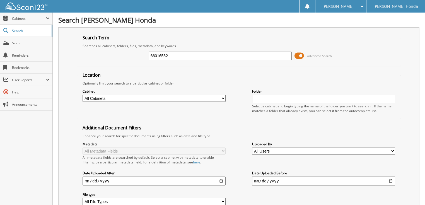
click at [303, 56] on span at bounding box center [299, 56] width 9 height 8
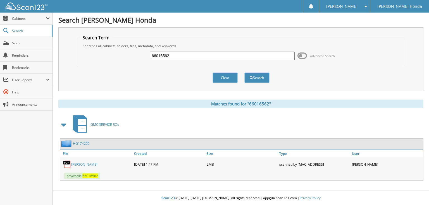
click at [248, 56] on input "66016562" at bounding box center [222, 56] width 145 height 8
type input "66016563"
click at [244, 73] on button "Search" at bounding box center [256, 78] width 25 height 10
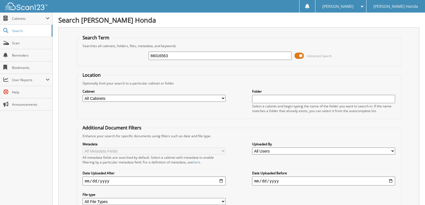
drag, startPoint x: 301, startPoint y: 54, endPoint x: 238, endPoint y: 61, distance: 63.0
click at [300, 54] on span at bounding box center [299, 56] width 9 height 8
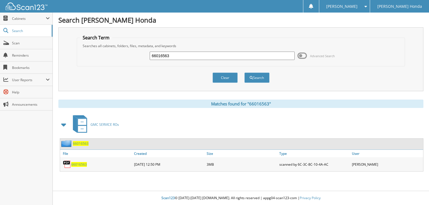
click at [224, 60] on div "66016563 Advanced Search" at bounding box center [241, 55] width 322 height 15
click at [222, 58] on input "66016563" at bounding box center [222, 56] width 145 height 8
type input "66016564"
click at [244, 73] on button "Search" at bounding box center [256, 78] width 25 height 10
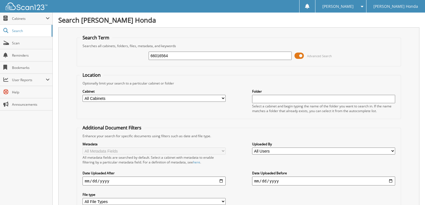
click at [303, 55] on span at bounding box center [299, 56] width 9 height 8
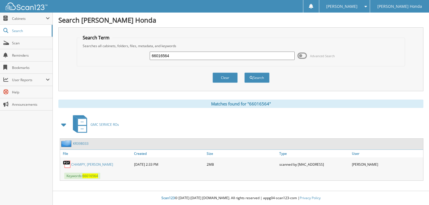
click at [247, 56] on input "66016564" at bounding box center [222, 56] width 145 height 8
type input "66016565"
click at [244, 73] on button "Search" at bounding box center [256, 78] width 25 height 10
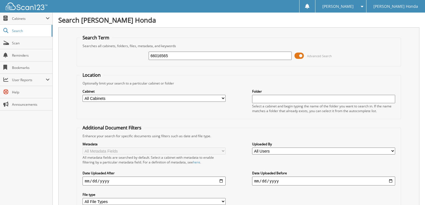
click at [297, 54] on span at bounding box center [299, 56] width 9 height 8
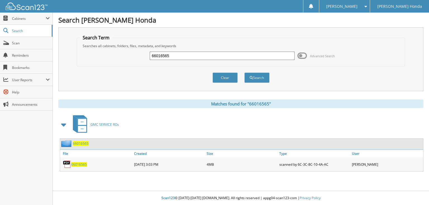
click at [253, 54] on input "66016565" at bounding box center [222, 56] width 145 height 8
type input "66016566"
click at [244, 73] on button "Search" at bounding box center [256, 78] width 25 height 10
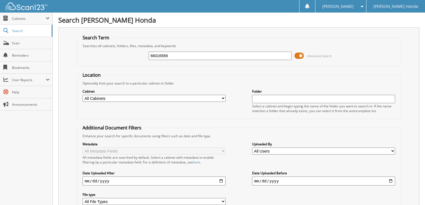
click at [301, 55] on span at bounding box center [299, 56] width 9 height 8
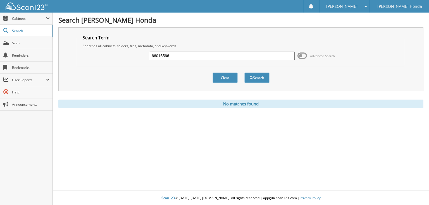
click at [195, 52] on input "66016566" at bounding box center [222, 56] width 145 height 8
type input "66016567"
click at [244, 73] on button "Search" at bounding box center [256, 78] width 25 height 10
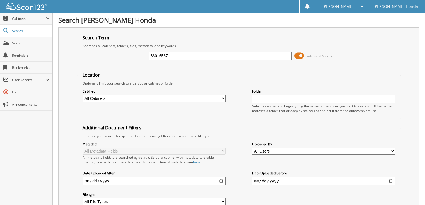
click at [302, 54] on span at bounding box center [299, 56] width 9 height 8
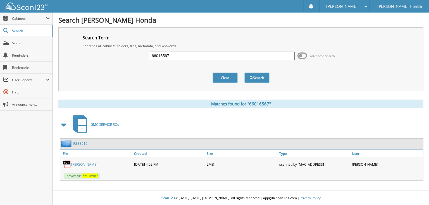
click at [299, 55] on span at bounding box center [301, 56] width 9 height 8
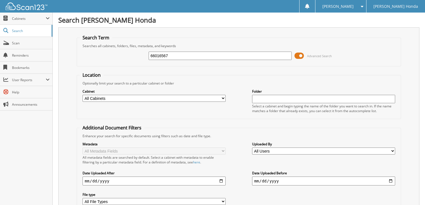
click at [229, 56] on input "66016567" at bounding box center [220, 56] width 143 height 8
type input "66016568"
click at [296, 55] on span at bounding box center [299, 56] width 9 height 8
click at [296, 55] on div "66016568 Advanced Search" at bounding box center [239, 55] width 319 height 15
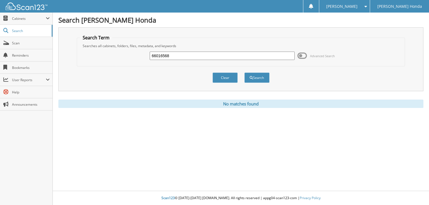
click at [202, 57] on input "66016568" at bounding box center [222, 56] width 145 height 8
type input "66016567"
click at [244, 73] on button "Search" at bounding box center [256, 78] width 25 height 10
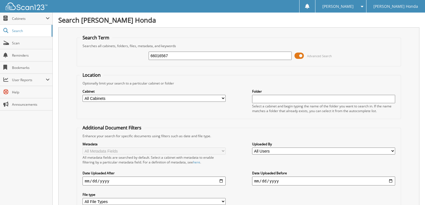
click at [302, 57] on span at bounding box center [299, 56] width 9 height 8
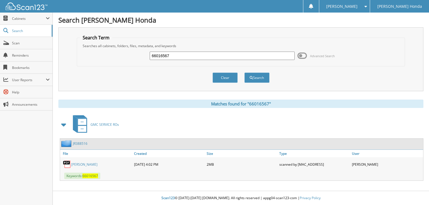
click at [170, 55] on input "66016567" at bounding box center [222, 56] width 145 height 8
type input "66016565"
click at [244, 73] on button "Search" at bounding box center [256, 78] width 25 height 10
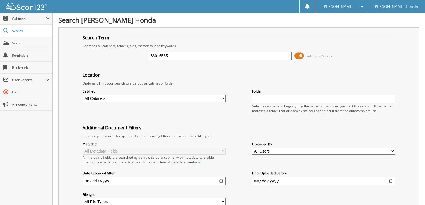
click at [300, 54] on span at bounding box center [299, 56] width 9 height 8
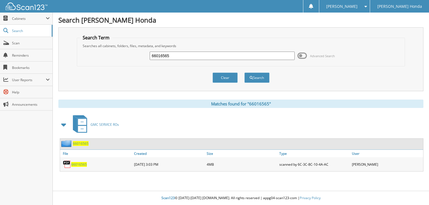
click at [210, 55] on input "66016565" at bounding box center [222, 56] width 145 height 8
type input "66016564"
click at [244, 73] on button "Search" at bounding box center [256, 78] width 25 height 10
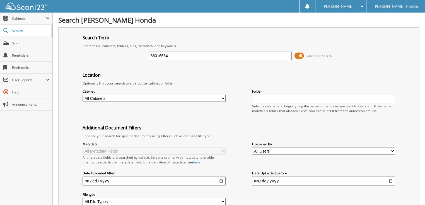
click at [298, 56] on span at bounding box center [299, 56] width 9 height 8
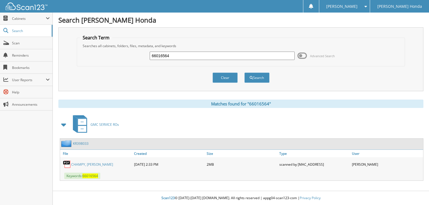
click at [230, 56] on input "66016564" at bounding box center [222, 56] width 145 height 8
type input "66016563"
click at [244, 73] on button "Search" at bounding box center [256, 78] width 25 height 10
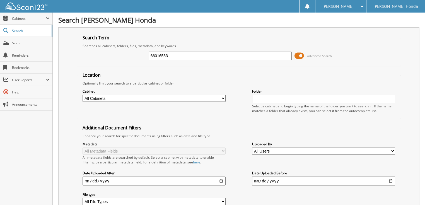
click at [300, 55] on span at bounding box center [299, 56] width 9 height 8
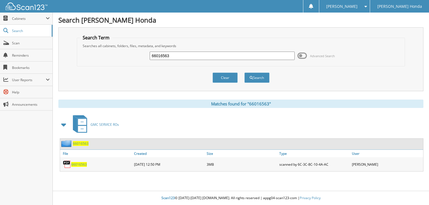
click at [199, 57] on input "66016563" at bounding box center [222, 56] width 145 height 8
type input "66016562"
click at [244, 73] on button "Search" at bounding box center [256, 78] width 25 height 10
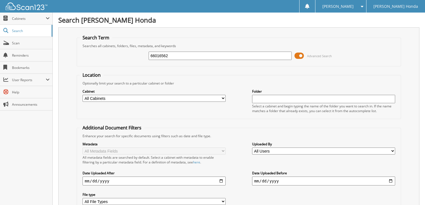
click at [300, 54] on span at bounding box center [299, 56] width 9 height 8
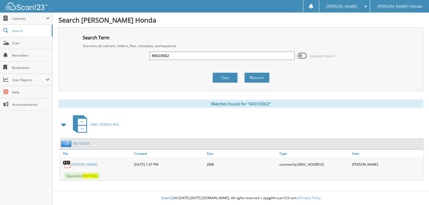
click at [206, 58] on input "66016562" at bounding box center [222, 56] width 145 height 8
type input "66016566"
click at [244, 73] on button "Search" at bounding box center [256, 78] width 25 height 10
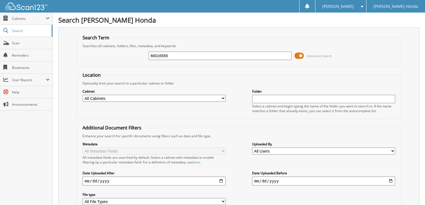
click at [297, 56] on span at bounding box center [299, 56] width 9 height 8
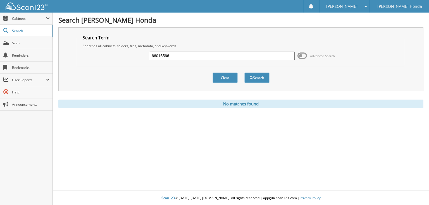
click at [227, 56] on input "66016566" at bounding box center [222, 56] width 145 height 8
type input "66016567"
click at [176, 55] on input "66016567" at bounding box center [222, 56] width 145 height 8
click at [255, 77] on button "Search" at bounding box center [256, 78] width 25 height 10
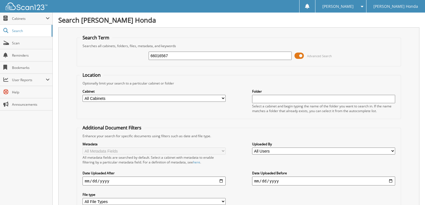
click at [299, 54] on span at bounding box center [299, 56] width 9 height 8
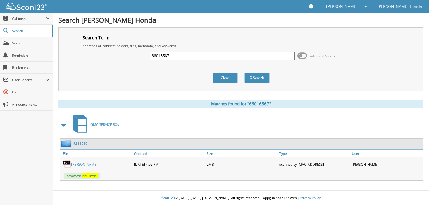
click at [223, 58] on input "66016567" at bounding box center [222, 56] width 145 height 8
type input "6601658"
click at [244, 73] on button "Search" at bounding box center [256, 78] width 25 height 10
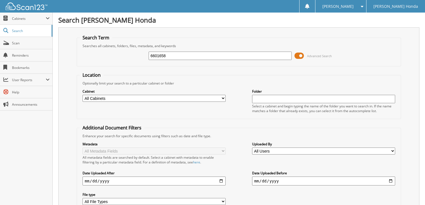
click at [181, 56] on input "6601658" at bounding box center [220, 56] width 143 height 8
click at [201, 57] on input "66016567" at bounding box center [220, 56] width 143 height 8
type input "6601656"
click at [178, 56] on input "66016566" at bounding box center [220, 56] width 143 height 8
type input "66016567"
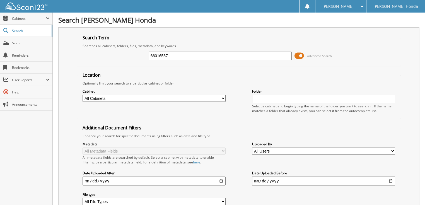
click at [302, 54] on span at bounding box center [299, 56] width 9 height 8
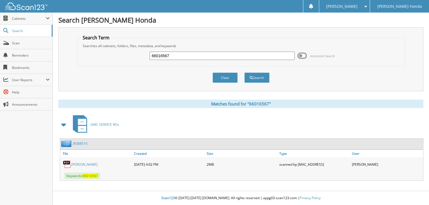
click at [211, 54] on input "66016567" at bounding box center [222, 56] width 145 height 8
type input "66016568"
click at [244, 73] on button "Search" at bounding box center [256, 78] width 25 height 10
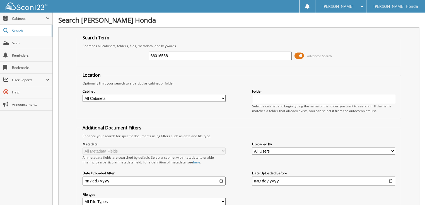
click at [296, 54] on span at bounding box center [299, 56] width 9 height 8
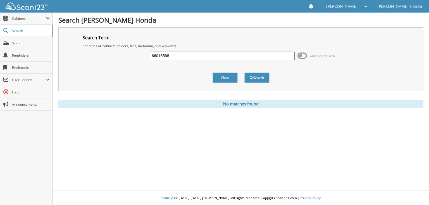
click at [251, 57] on input "66016568" at bounding box center [222, 56] width 145 height 8
click at [298, 54] on span at bounding box center [301, 56] width 9 height 8
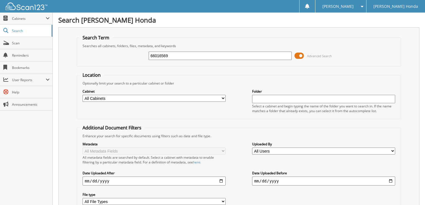
click at [209, 57] on input "66016569" at bounding box center [220, 56] width 143 height 8
click at [300, 57] on span at bounding box center [299, 56] width 9 height 8
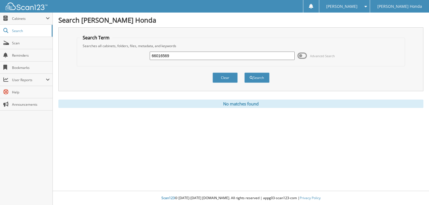
click at [211, 56] on input "66016569" at bounding box center [222, 56] width 145 height 8
type input "66016568"
click at [244, 73] on button "Search" at bounding box center [256, 78] width 25 height 10
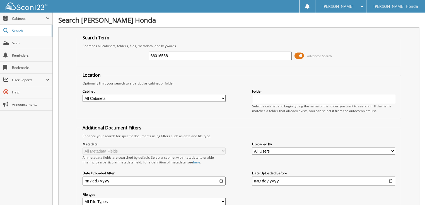
click at [302, 54] on span at bounding box center [299, 56] width 9 height 8
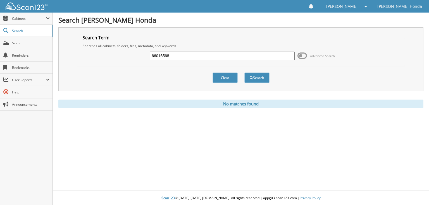
click at [215, 55] on input "66016568" at bounding box center [222, 56] width 145 height 8
type input "66016569"
click at [244, 73] on button "Search" at bounding box center [256, 78] width 25 height 10
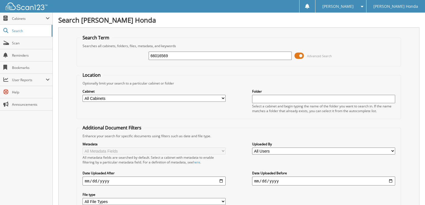
click at [262, 78] on fieldset "Location Optionally limit your search to a particular cabinet or folder Cabinet…" at bounding box center [239, 95] width 325 height 47
click at [219, 59] on input "66016569" at bounding box center [220, 56] width 143 height 8
type input "66016570"
click at [299, 56] on span at bounding box center [299, 56] width 9 height 8
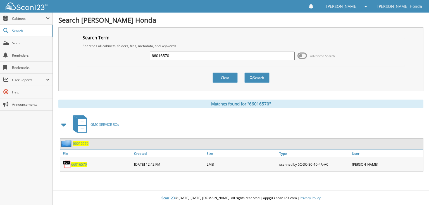
click at [219, 56] on input "66016570" at bounding box center [222, 56] width 145 height 8
type input "66016571"
click at [244, 73] on button "Search" at bounding box center [256, 78] width 25 height 10
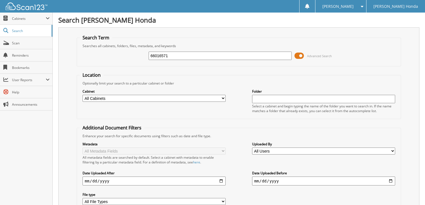
click at [299, 56] on span at bounding box center [299, 56] width 9 height 8
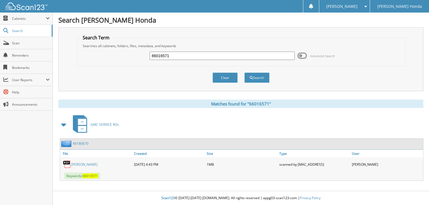
click at [248, 55] on input "66016571" at bounding box center [222, 56] width 145 height 8
type input "66016572"
click at [244, 73] on button "Search" at bounding box center [256, 78] width 25 height 10
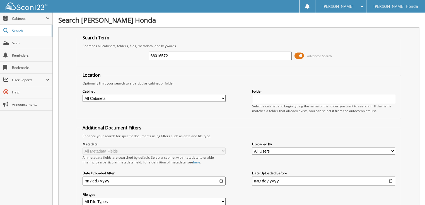
click at [301, 57] on span at bounding box center [299, 56] width 9 height 8
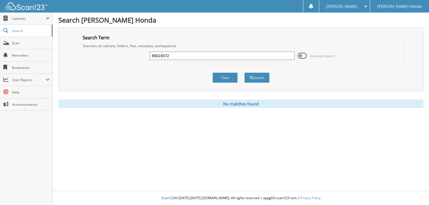
click at [208, 52] on input "66016572" at bounding box center [222, 56] width 145 height 8
type input "66016573"
click at [244, 73] on button "Search" at bounding box center [256, 78] width 25 height 10
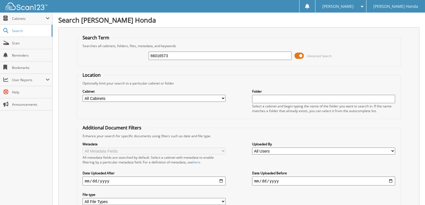
click at [303, 55] on span at bounding box center [299, 56] width 9 height 8
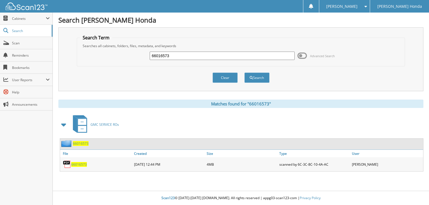
click at [316, 176] on div "Search Gerald Jones Honda Search Term Searches all cabinets, folders, files, me…" at bounding box center [241, 102] width 376 height 205
click at [179, 56] on input "66016573" at bounding box center [222, 56] width 145 height 8
type input "66016574"
click at [244, 73] on button "Search" at bounding box center [256, 78] width 25 height 10
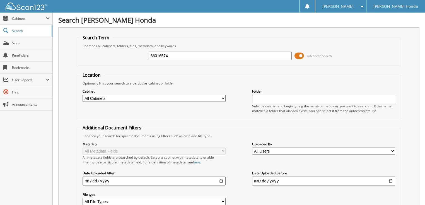
click at [301, 54] on span at bounding box center [299, 56] width 9 height 8
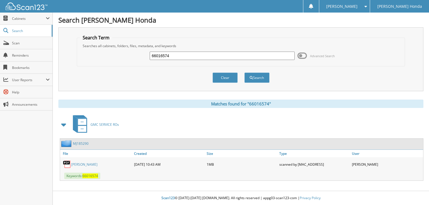
click at [213, 53] on input "66016574" at bounding box center [222, 56] width 145 height 8
type input "66016575"
click at [244, 73] on button "Search" at bounding box center [256, 78] width 25 height 10
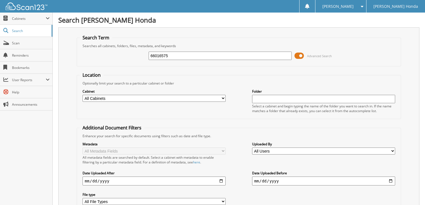
click at [299, 57] on span at bounding box center [299, 56] width 9 height 8
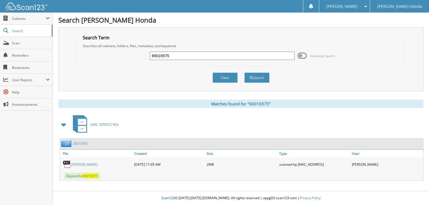
click at [204, 59] on div "66016575" at bounding box center [222, 55] width 145 height 9
click at [200, 52] on input "66016575" at bounding box center [222, 56] width 145 height 8
type input "66016576"
click at [244, 73] on button "Search" at bounding box center [256, 78] width 25 height 10
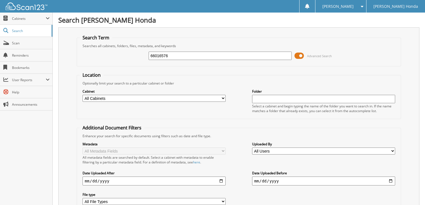
click at [247, 55] on input "66016576" at bounding box center [220, 56] width 143 height 8
type input "66016575"
click at [304, 54] on span at bounding box center [299, 56] width 9 height 8
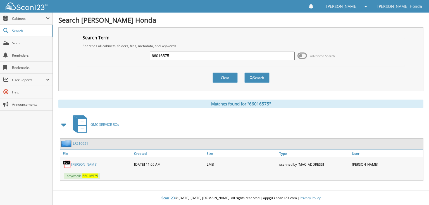
click at [220, 53] on input "66016575" at bounding box center [222, 56] width 145 height 8
type input "66016576"
click at [244, 73] on button "Search" at bounding box center [256, 78] width 25 height 10
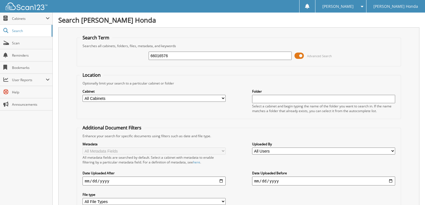
click at [220, 54] on input "66016576" at bounding box center [220, 56] width 143 height 8
click at [296, 56] on span at bounding box center [299, 56] width 9 height 8
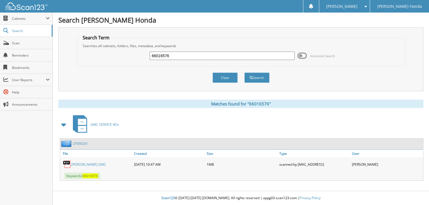
click at [217, 48] on div "66016576 Advanced Search" at bounding box center [241, 55] width 322 height 15
click at [212, 56] on input "66016576" at bounding box center [222, 56] width 145 height 8
type input "66016577"
click at [244, 73] on button "Search" at bounding box center [256, 78] width 25 height 10
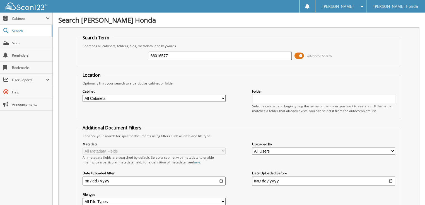
click at [306, 54] on span "Advanced Search" at bounding box center [313, 56] width 37 height 8
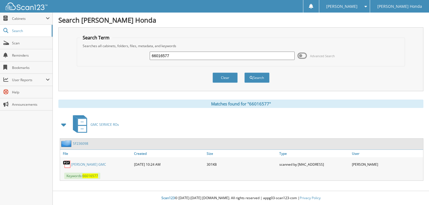
click at [218, 57] on input "66016577" at bounding box center [222, 56] width 145 height 8
type input "66016578"
click at [244, 73] on button "Search" at bounding box center [256, 78] width 25 height 10
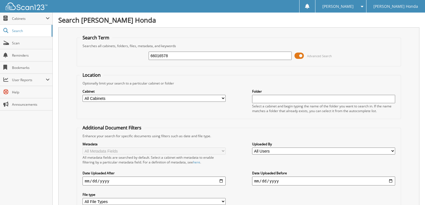
click at [299, 55] on span at bounding box center [299, 56] width 9 height 8
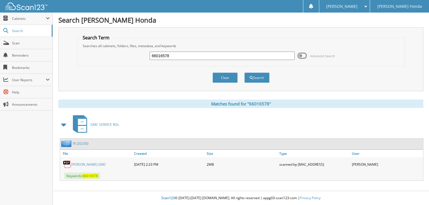
click at [309, 56] on span "Advanced Search" at bounding box center [315, 56] width 37 height 8
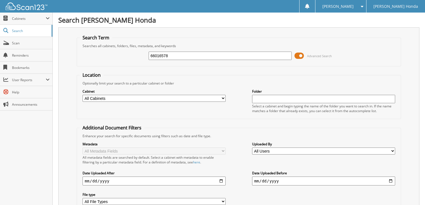
click at [303, 54] on span at bounding box center [299, 56] width 9 height 8
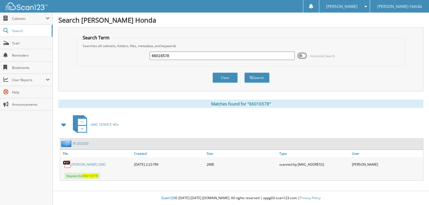
click at [203, 56] on input "66016578" at bounding box center [222, 56] width 145 height 8
type input "66016579"
click at [244, 73] on button "Search" at bounding box center [256, 78] width 25 height 10
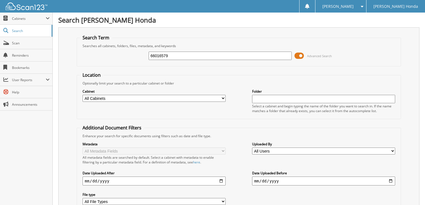
click at [301, 56] on span at bounding box center [299, 56] width 9 height 8
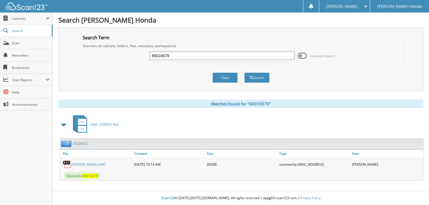
click at [220, 57] on input "66016579" at bounding box center [222, 56] width 145 height 8
type input "66016580"
click at [244, 73] on button "Search" at bounding box center [256, 78] width 25 height 10
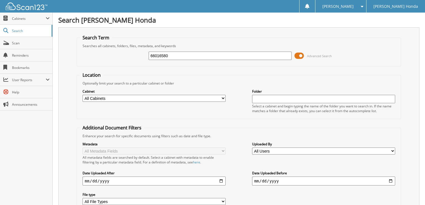
click at [300, 56] on span at bounding box center [299, 56] width 9 height 8
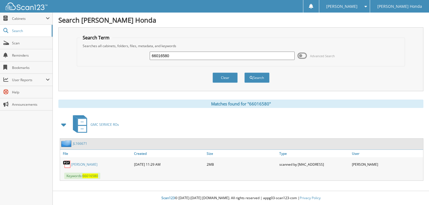
click at [221, 54] on input "66016580" at bounding box center [222, 56] width 145 height 8
type input "66016581"
click at [244, 73] on button "Search" at bounding box center [256, 78] width 25 height 10
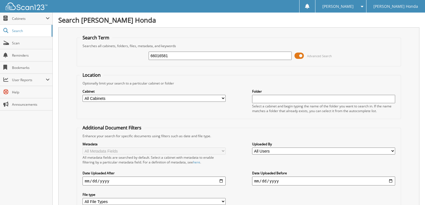
click at [302, 55] on span at bounding box center [299, 56] width 9 height 8
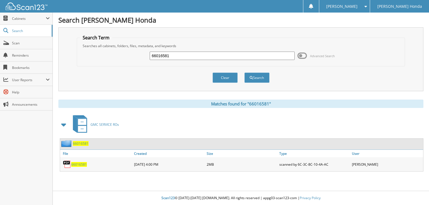
click at [222, 58] on input "66016581" at bounding box center [222, 56] width 145 height 8
type input "66016582"
click at [244, 73] on button "Search" at bounding box center [256, 78] width 25 height 10
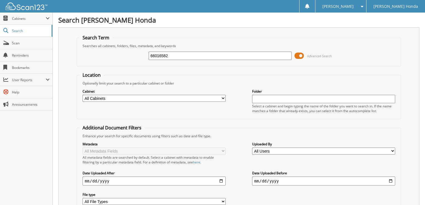
drag, startPoint x: 0, startPoint y: 0, endPoint x: 267, endPoint y: 58, distance: 273.4
click at [303, 56] on span at bounding box center [299, 56] width 9 height 8
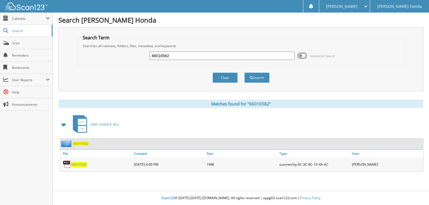
click at [190, 57] on input "66016582" at bounding box center [222, 56] width 145 height 8
type input "66016583"
click at [244, 73] on button "Search" at bounding box center [256, 78] width 25 height 10
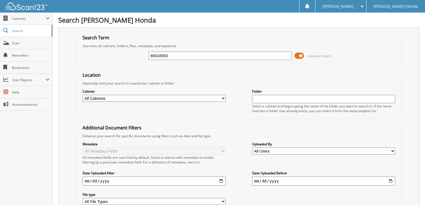
click at [297, 55] on span at bounding box center [299, 56] width 9 height 8
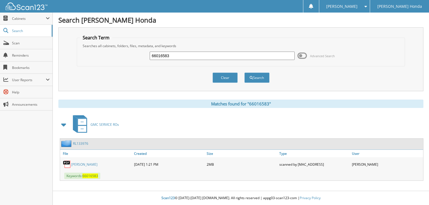
click at [229, 55] on input "66016583" at bounding box center [222, 56] width 145 height 8
click at [97, 162] on link "SIPES, MELISSA COLETTE" at bounding box center [84, 164] width 26 height 5
click at [178, 57] on input "66016583" at bounding box center [222, 56] width 145 height 8
type input "66016584"
click at [244, 73] on button "Search" at bounding box center [256, 78] width 25 height 10
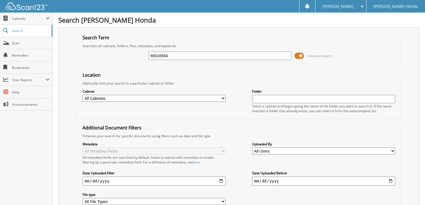
click at [301, 57] on span at bounding box center [299, 56] width 9 height 8
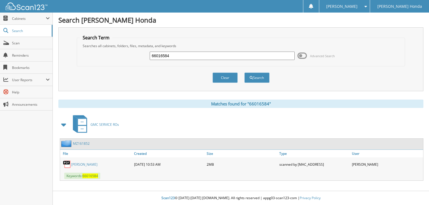
click at [186, 54] on input "66016584" at bounding box center [222, 56] width 145 height 8
type input "66016585"
click at [244, 73] on button "Search" at bounding box center [256, 78] width 25 height 10
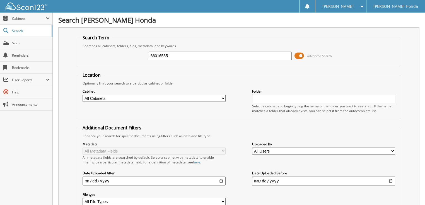
click at [304, 55] on span at bounding box center [299, 56] width 9 height 8
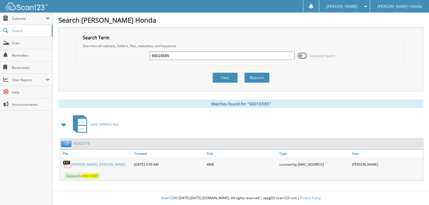
click at [223, 57] on input "66016585" at bounding box center [222, 56] width 145 height 8
type input "66016586"
click at [244, 73] on button "Search" at bounding box center [256, 78] width 25 height 10
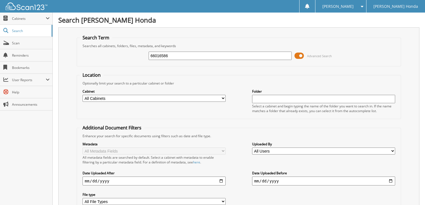
click at [302, 56] on span at bounding box center [299, 56] width 9 height 8
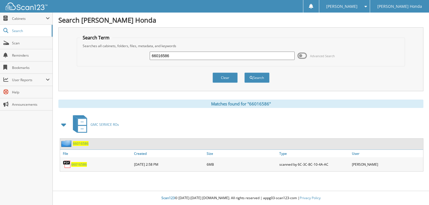
click at [205, 57] on input "66016586" at bounding box center [222, 56] width 145 height 8
type input "66016587"
click at [244, 73] on button "Search" at bounding box center [256, 78] width 25 height 10
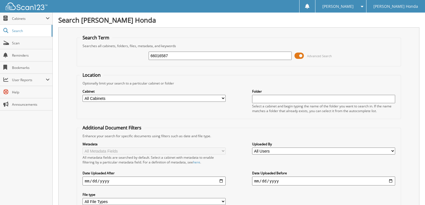
click at [300, 57] on span at bounding box center [299, 56] width 9 height 8
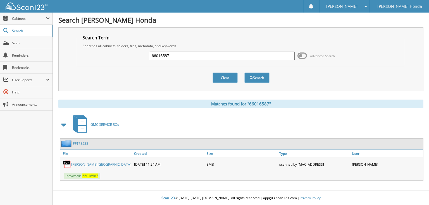
click at [232, 57] on input "66016587" at bounding box center [222, 56] width 145 height 8
type input "66016588"
click at [244, 73] on button "Search" at bounding box center [256, 78] width 25 height 10
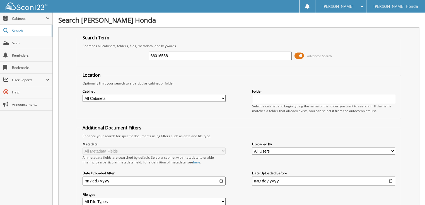
click at [299, 56] on span at bounding box center [299, 56] width 9 height 8
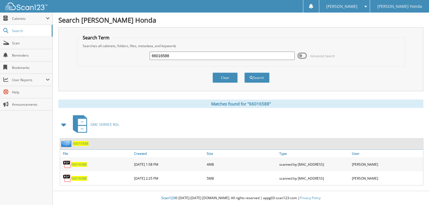
click at [224, 57] on input "66016588" at bounding box center [222, 56] width 145 height 8
type input "66016589"
click at [244, 73] on button "Search" at bounding box center [256, 78] width 25 height 10
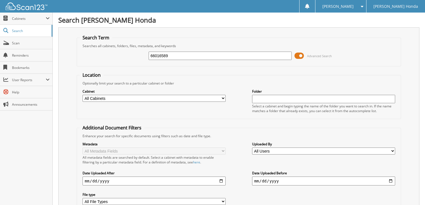
click at [298, 56] on span at bounding box center [299, 56] width 9 height 8
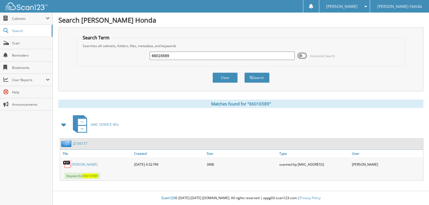
click at [200, 58] on input "66016589" at bounding box center [222, 56] width 145 height 8
type input "66016590"
click at [244, 73] on button "Search" at bounding box center [256, 78] width 25 height 10
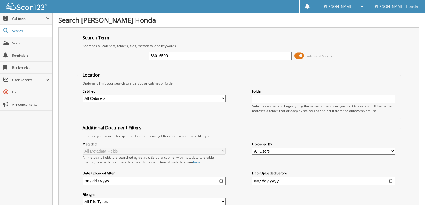
click at [302, 54] on span at bounding box center [299, 56] width 9 height 8
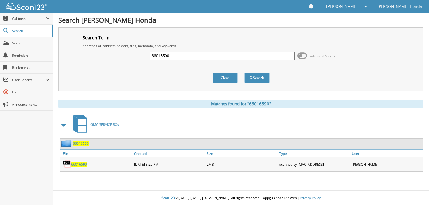
click at [197, 57] on input "66016590" at bounding box center [222, 56] width 145 height 8
type input "66016591"
click at [244, 73] on button "Search" at bounding box center [256, 78] width 25 height 10
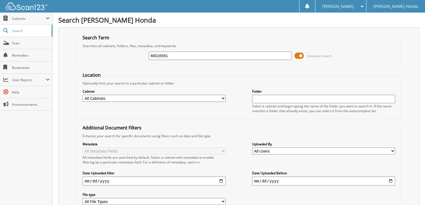
click at [302, 55] on span at bounding box center [299, 56] width 9 height 8
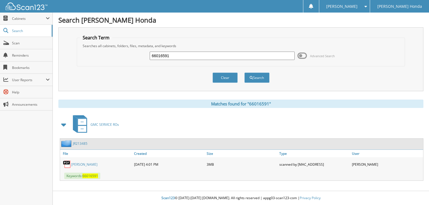
click at [224, 54] on input "66016591" at bounding box center [222, 56] width 145 height 8
type input "66016592"
click at [244, 73] on button "Search" at bounding box center [256, 78] width 25 height 10
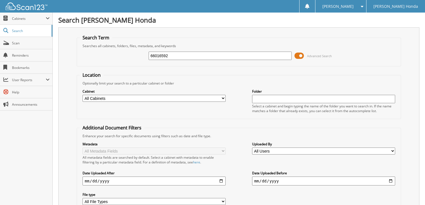
click at [303, 56] on span at bounding box center [299, 56] width 9 height 8
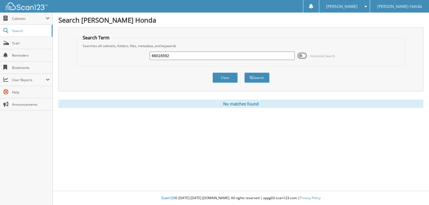
click at [186, 57] on input "66016592" at bounding box center [222, 56] width 145 height 8
type input "66016593"
click at [244, 73] on button "Search" at bounding box center [256, 78] width 25 height 10
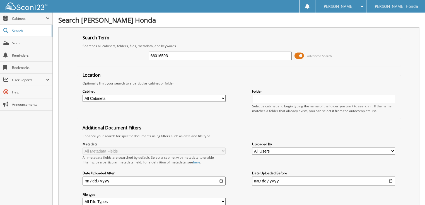
click at [294, 55] on div "66016593 Advanced Search" at bounding box center [239, 55] width 319 height 15
click at [298, 55] on span at bounding box center [299, 56] width 9 height 8
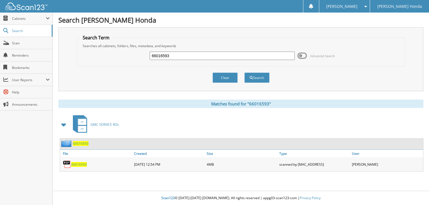
click at [234, 57] on input "66016593" at bounding box center [222, 56] width 145 height 8
type input "66016594"
click at [244, 73] on button "Search" at bounding box center [256, 78] width 25 height 10
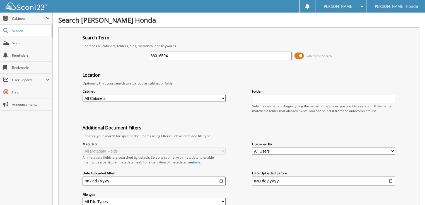
click at [297, 56] on span at bounding box center [299, 56] width 9 height 8
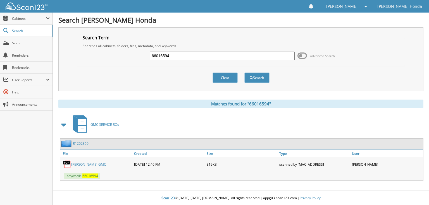
click at [205, 54] on input "66016594" at bounding box center [222, 56] width 145 height 8
type input "66016595"
click at [244, 73] on button "Search" at bounding box center [256, 78] width 25 height 10
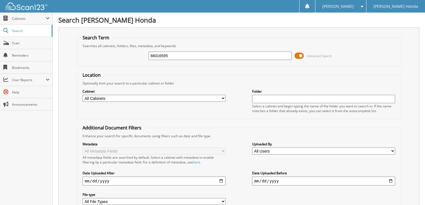
click at [299, 56] on span at bounding box center [299, 56] width 9 height 8
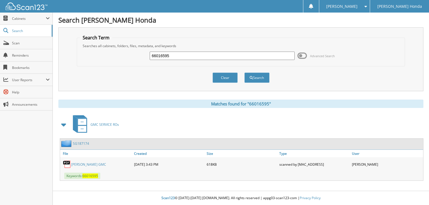
click at [245, 54] on input "66016595" at bounding box center [222, 56] width 145 height 8
type input "66016596"
click at [244, 73] on button "Search" at bounding box center [256, 78] width 25 height 10
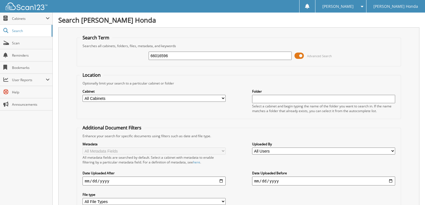
click at [302, 56] on span at bounding box center [299, 56] width 9 height 8
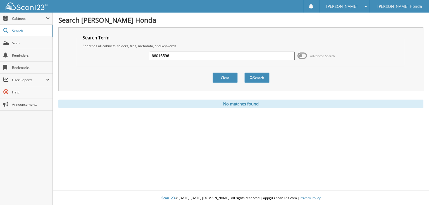
click at [179, 56] on input "66016596" at bounding box center [222, 56] width 145 height 8
type input "66016597"
click at [244, 73] on button "Search" at bounding box center [256, 78] width 25 height 10
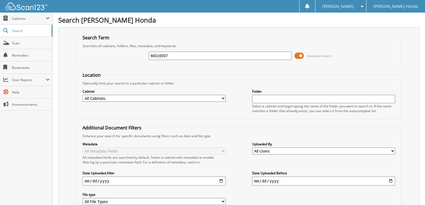
drag, startPoint x: 301, startPoint y: 57, endPoint x: 282, endPoint y: 56, distance: 19.5
click at [301, 57] on span at bounding box center [299, 56] width 9 height 8
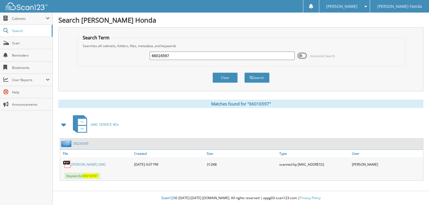
click at [221, 57] on input "66016597" at bounding box center [222, 56] width 145 height 8
type input "66016598"
click at [244, 73] on button "Search" at bounding box center [256, 78] width 25 height 10
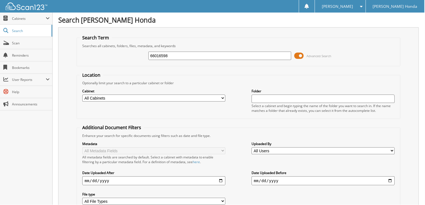
click at [300, 55] on span at bounding box center [299, 56] width 9 height 8
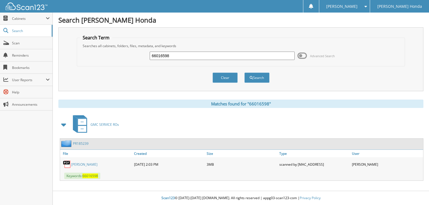
click at [219, 59] on input "66016598" at bounding box center [222, 56] width 145 height 8
click at [97, 162] on link "[PERSON_NAME]" at bounding box center [84, 164] width 26 height 5
click at [186, 52] on input "6601659" at bounding box center [222, 56] width 145 height 8
type input "66016599"
click at [244, 73] on button "Search" at bounding box center [256, 78] width 25 height 10
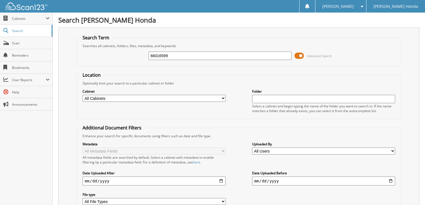
click at [298, 54] on span at bounding box center [299, 56] width 9 height 8
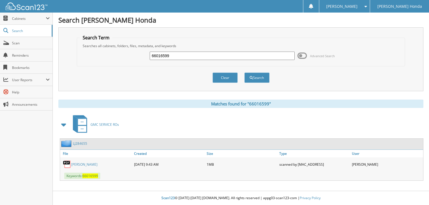
click at [197, 56] on input "66016599" at bounding box center [222, 56] width 145 height 8
type input "66016600"
click at [244, 73] on button "Search" at bounding box center [256, 78] width 25 height 10
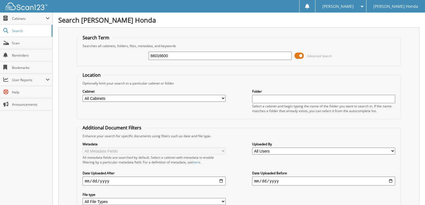
click at [297, 56] on span at bounding box center [299, 56] width 9 height 8
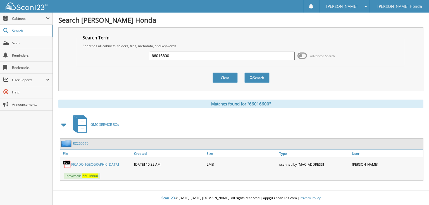
click at [226, 57] on input "66016600" at bounding box center [222, 56] width 145 height 8
type input "66016601"
click at [244, 73] on button "Search" at bounding box center [256, 78] width 25 height 10
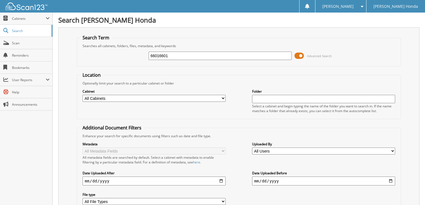
click at [299, 54] on span at bounding box center [299, 56] width 9 height 8
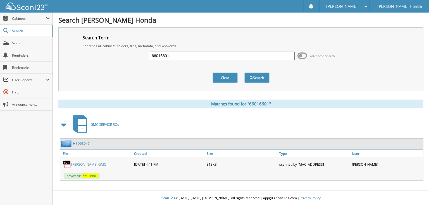
click at [183, 56] on input "66016601" at bounding box center [222, 56] width 145 height 8
type input "66016602"
click at [244, 73] on button "Search" at bounding box center [256, 78] width 25 height 10
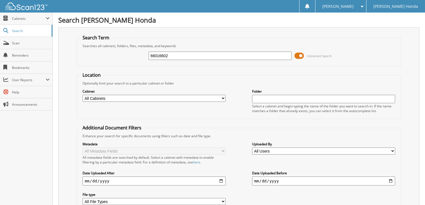
click at [296, 53] on span at bounding box center [299, 56] width 9 height 8
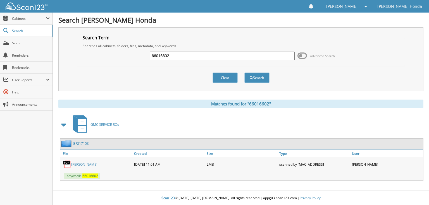
click at [227, 57] on input "66016602" at bounding box center [222, 56] width 145 height 8
type input "66016603"
click at [244, 73] on button "Search" at bounding box center [256, 78] width 25 height 10
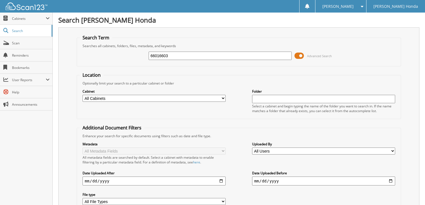
click at [298, 55] on span at bounding box center [299, 56] width 9 height 8
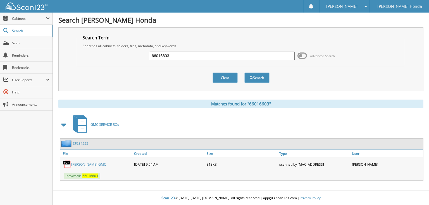
click at [224, 59] on input "66016603" at bounding box center [222, 56] width 145 height 8
type input "66016604"
click at [244, 73] on button "Search" at bounding box center [256, 78] width 25 height 10
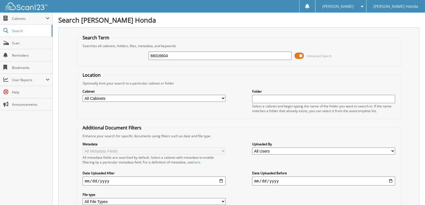
click at [303, 55] on span at bounding box center [299, 56] width 9 height 8
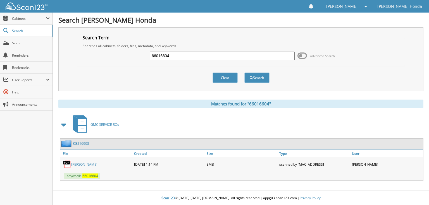
click at [231, 55] on input "66016604" at bounding box center [222, 56] width 145 height 8
type input "66016605"
click at [244, 73] on button "Search" at bounding box center [256, 78] width 25 height 10
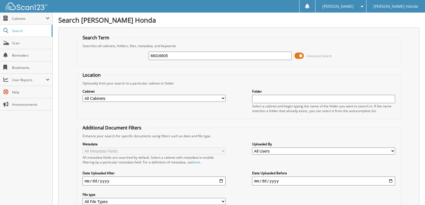
click at [300, 56] on span at bounding box center [299, 56] width 9 height 8
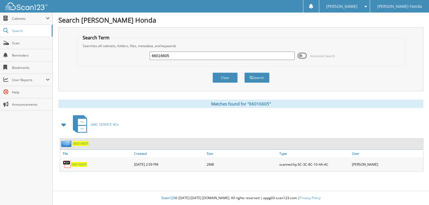
click at [246, 56] on input "66016605" at bounding box center [222, 56] width 145 height 8
type input "66016606"
click at [244, 73] on button "Search" at bounding box center [256, 78] width 25 height 10
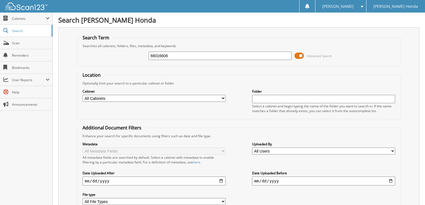
click at [301, 55] on span at bounding box center [299, 56] width 9 height 8
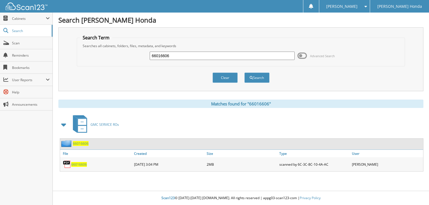
click at [233, 56] on input "66016606" at bounding box center [222, 56] width 145 height 8
type input "66016607"
click at [244, 73] on button "Search" at bounding box center [256, 78] width 25 height 10
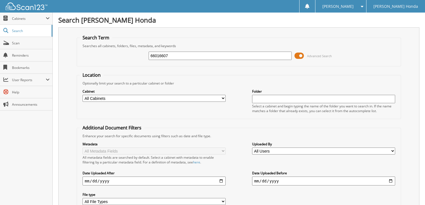
click at [303, 55] on span at bounding box center [299, 56] width 9 height 8
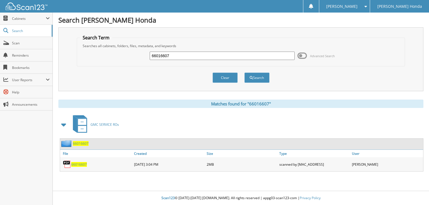
click at [258, 53] on input "66016607" at bounding box center [222, 56] width 145 height 8
type input "66016608"
click at [244, 73] on button "Search" at bounding box center [256, 78] width 25 height 10
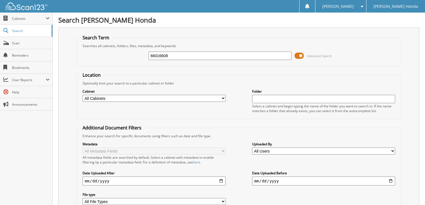
click at [300, 54] on span at bounding box center [299, 56] width 9 height 8
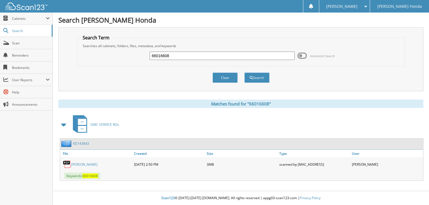
click at [247, 54] on input "66016608" at bounding box center [222, 56] width 145 height 8
type input "66016609"
click at [244, 73] on button "Search" at bounding box center [256, 78] width 25 height 10
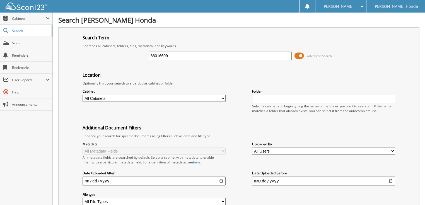
click at [305, 54] on span "Advanced Search" at bounding box center [313, 56] width 37 height 8
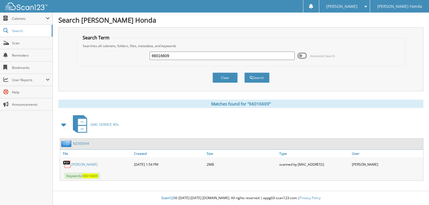
click at [222, 54] on input "66016609" at bounding box center [222, 56] width 145 height 8
type input "66016610"
click at [244, 73] on button "Search" at bounding box center [256, 78] width 25 height 10
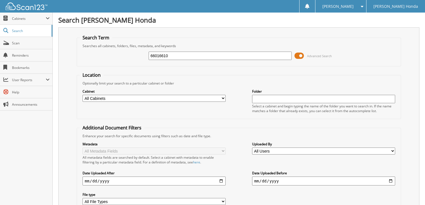
click at [299, 54] on span at bounding box center [299, 56] width 9 height 8
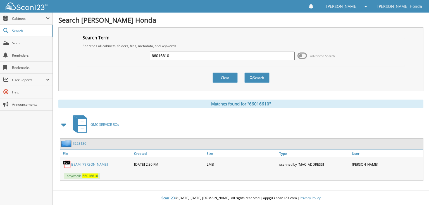
click at [202, 55] on input "66016610" at bounding box center [222, 56] width 145 height 8
type input "66016611"
click at [244, 73] on button "Search" at bounding box center [256, 78] width 25 height 10
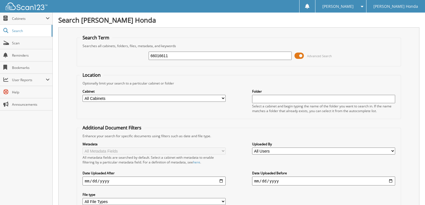
click at [305, 55] on span "Advanced Search" at bounding box center [313, 56] width 37 height 8
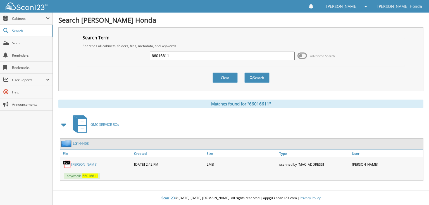
click at [176, 55] on input "66016611" at bounding box center [222, 56] width 145 height 8
type input "66016612"
click at [244, 73] on button "Search" at bounding box center [256, 78] width 25 height 10
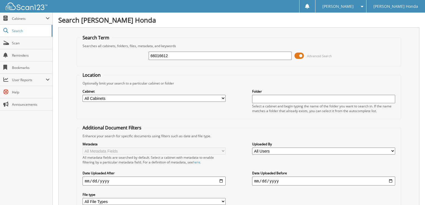
click at [299, 55] on span at bounding box center [299, 56] width 9 height 8
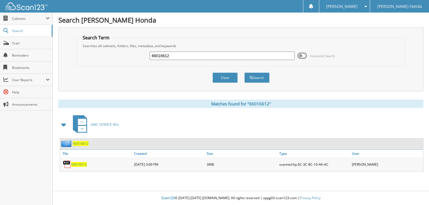
click at [236, 55] on input "66016612" at bounding box center [222, 56] width 145 height 8
type input "66016613"
click at [244, 73] on button "Search" at bounding box center [256, 78] width 25 height 10
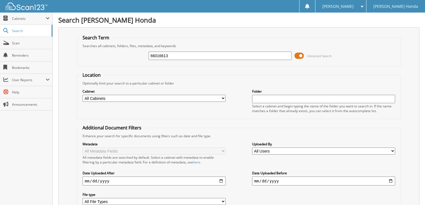
click at [302, 55] on span at bounding box center [299, 56] width 9 height 8
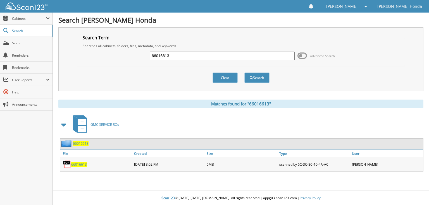
click at [223, 52] on input "66016613" at bounding box center [222, 56] width 145 height 8
type input "66016614"
click at [244, 73] on button "Search" at bounding box center [256, 78] width 25 height 10
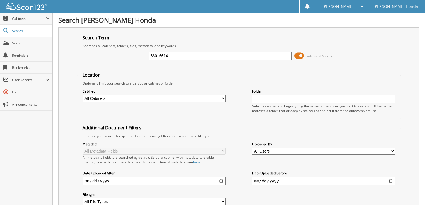
click at [296, 54] on span at bounding box center [299, 56] width 9 height 8
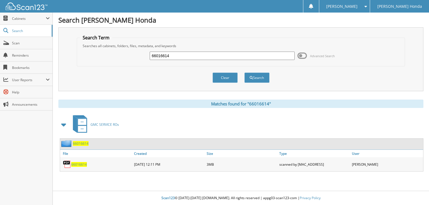
click at [171, 58] on input "66016614" at bounding box center [222, 56] width 145 height 8
type input "66016615"
click at [244, 73] on button "Search" at bounding box center [256, 78] width 25 height 10
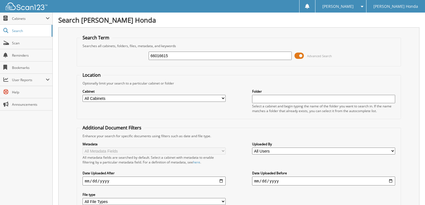
click at [299, 56] on span at bounding box center [299, 56] width 9 height 8
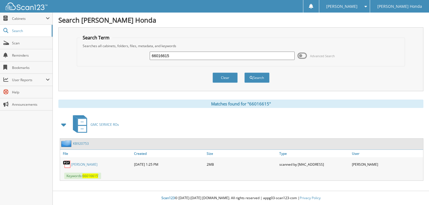
click at [253, 56] on input "66016615" at bounding box center [222, 56] width 145 height 8
type input "66016616"
click at [244, 73] on button "Search" at bounding box center [256, 78] width 25 height 10
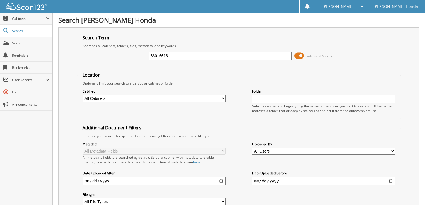
click at [297, 56] on span at bounding box center [299, 56] width 9 height 8
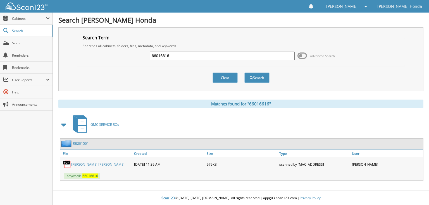
click at [218, 54] on input "66016616" at bounding box center [222, 56] width 145 height 8
type input "66016617"
click at [244, 73] on button "Search" at bounding box center [256, 78] width 25 height 10
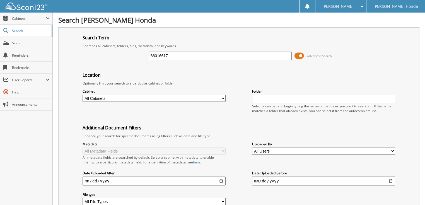
click at [303, 55] on span at bounding box center [299, 56] width 9 height 8
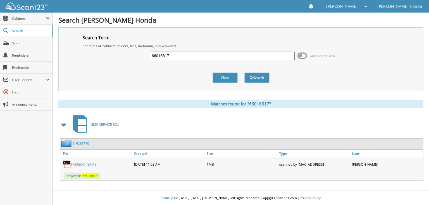
click at [200, 53] on input "66016617" at bounding box center [222, 56] width 145 height 8
type input "66016618"
click at [244, 73] on button "Search" at bounding box center [256, 78] width 25 height 10
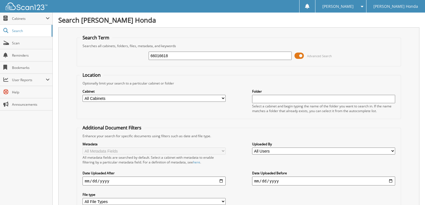
click at [186, 57] on input "66016618" at bounding box center [220, 56] width 143 height 8
type input "66016617"
click at [302, 55] on span at bounding box center [299, 56] width 9 height 8
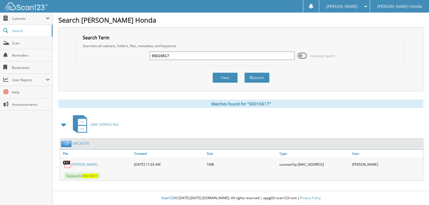
click at [79, 142] on link "NFC34770" at bounding box center [81, 143] width 16 height 5
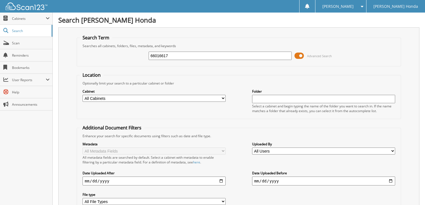
click at [170, 54] on input "66016617" at bounding box center [220, 56] width 143 height 8
type input "66016618"
click at [297, 54] on span at bounding box center [299, 56] width 9 height 8
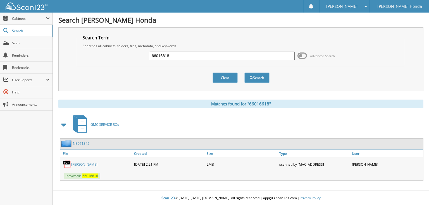
click at [238, 55] on input "66016618" at bounding box center [222, 56] width 145 height 8
type input "66016619"
click at [244, 73] on button "Search" at bounding box center [256, 78] width 25 height 10
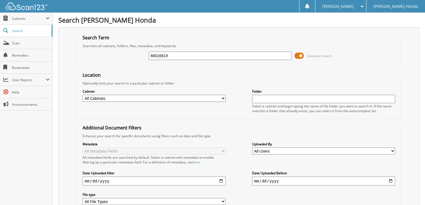
click at [301, 55] on span at bounding box center [299, 56] width 9 height 8
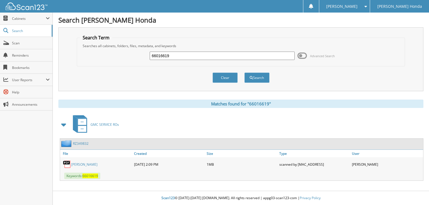
click at [250, 56] on input "66016619" at bounding box center [222, 56] width 145 height 8
type input "66016620"
click at [244, 73] on button "Search" at bounding box center [256, 78] width 25 height 10
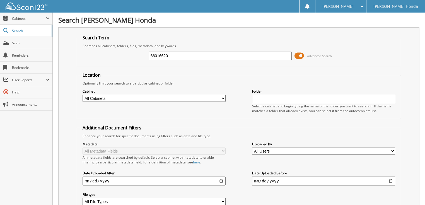
click at [301, 56] on span at bounding box center [299, 56] width 9 height 8
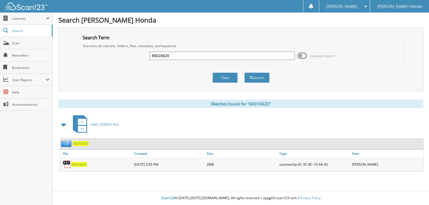
click at [240, 56] on input "66016620" at bounding box center [222, 56] width 145 height 8
type input "66016621"
click at [244, 73] on button "Search" at bounding box center [256, 78] width 25 height 10
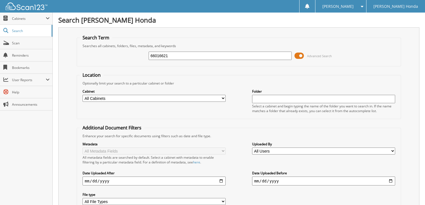
click at [303, 55] on span at bounding box center [299, 56] width 9 height 8
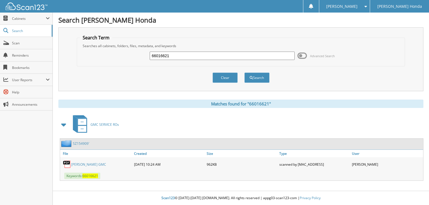
click at [241, 59] on input "66016621" at bounding box center [222, 56] width 145 height 8
type input "66016622"
click at [244, 73] on button "Search" at bounding box center [256, 78] width 25 height 10
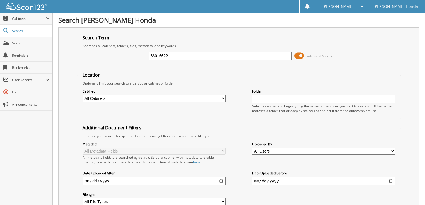
click at [300, 55] on span at bounding box center [299, 56] width 9 height 8
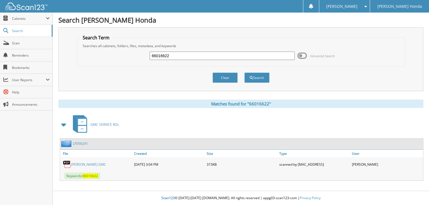
click at [234, 58] on input "66016622" at bounding box center [222, 56] width 145 height 8
type input "66016623"
click at [244, 73] on button "Search" at bounding box center [256, 78] width 25 height 10
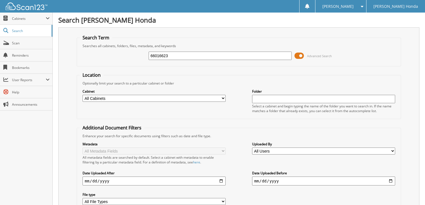
click at [299, 55] on span at bounding box center [299, 56] width 9 height 8
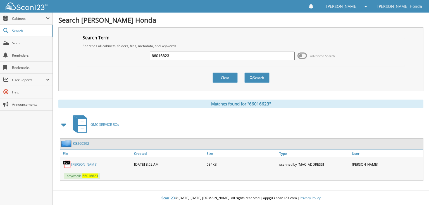
click at [228, 57] on input "66016623" at bounding box center [222, 56] width 145 height 8
type input "66016624"
click at [244, 73] on button "Search" at bounding box center [256, 78] width 25 height 10
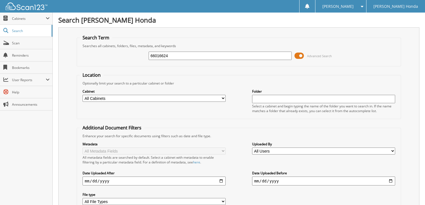
click at [302, 56] on span at bounding box center [299, 56] width 9 height 8
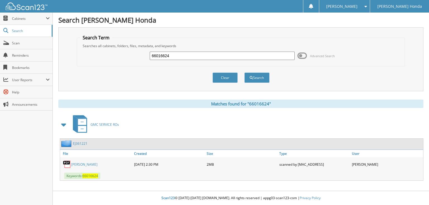
click at [227, 59] on input "66016624" at bounding box center [222, 56] width 145 height 8
type input "660166245"
click at [244, 73] on button "Search" at bounding box center [256, 78] width 25 height 10
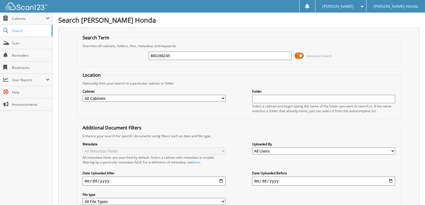
click at [180, 56] on input "660166245" at bounding box center [220, 56] width 143 height 8
drag, startPoint x: 0, startPoint y: 0, endPoint x: 205, endPoint y: 42, distance: 209.7
click at [238, 56] on input "66016624" at bounding box center [220, 56] width 143 height 8
click at [180, 58] on input "66016624" at bounding box center [220, 56] width 143 height 8
type input "66016625"
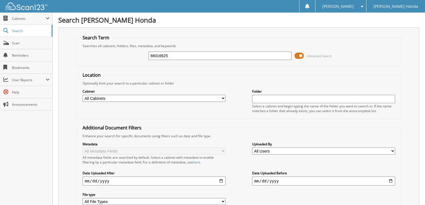
click at [299, 54] on span at bounding box center [299, 56] width 9 height 8
click at [299, 56] on span at bounding box center [299, 56] width 9 height 8
click at [296, 55] on span at bounding box center [299, 56] width 9 height 8
click at [301, 56] on span at bounding box center [299, 56] width 9 height 8
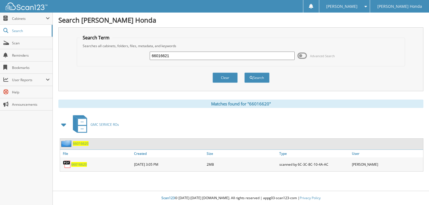
click at [304, 56] on span at bounding box center [301, 56] width 9 height 8
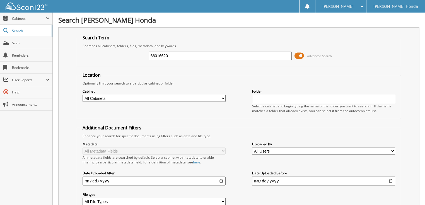
click at [298, 56] on span at bounding box center [299, 56] width 9 height 8
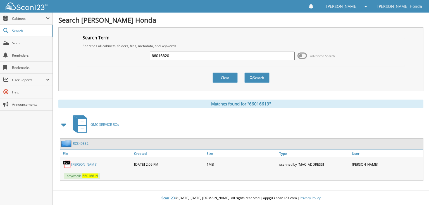
click at [191, 56] on input "66016620" at bounding box center [222, 56] width 145 height 8
type input "66016624"
click at [244, 73] on button "Search" at bounding box center [256, 78] width 25 height 10
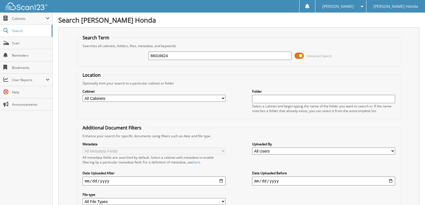
click at [300, 57] on span at bounding box center [299, 56] width 9 height 8
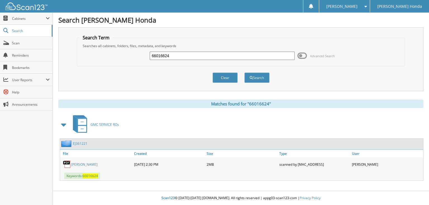
click at [199, 57] on input "66016624" at bounding box center [222, 56] width 145 height 8
type input "66016619"
click at [244, 73] on button "Search" at bounding box center [256, 78] width 25 height 10
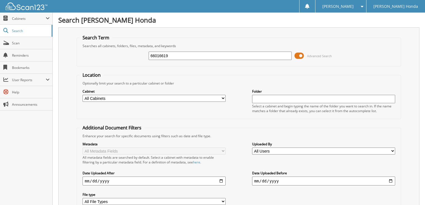
click at [299, 55] on span at bounding box center [299, 56] width 9 height 8
click at [303, 56] on span at bounding box center [299, 56] width 9 height 8
click at [298, 54] on span at bounding box center [299, 56] width 9 height 8
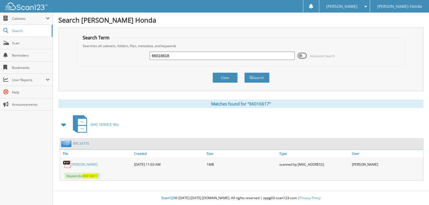
click at [213, 55] on input "66016618" at bounding box center [222, 56] width 145 height 8
type input "66016625"
click at [244, 73] on button "Search" at bounding box center [256, 78] width 25 height 10
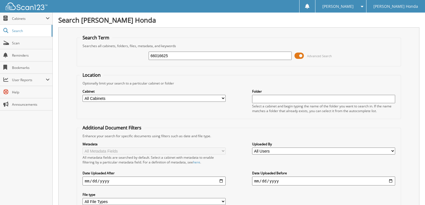
click at [297, 56] on span at bounding box center [299, 56] width 9 height 8
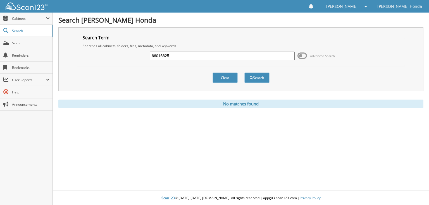
click at [217, 54] on input "66016625" at bounding box center [222, 56] width 145 height 8
type input "66016626"
click at [244, 73] on button "Search" at bounding box center [256, 78] width 25 height 10
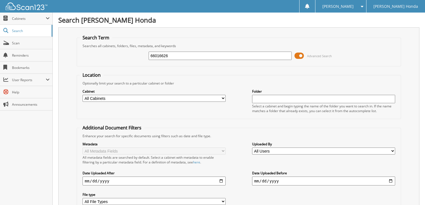
click at [303, 54] on span at bounding box center [299, 56] width 9 height 8
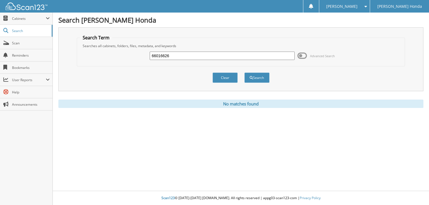
click at [222, 55] on input "66016626" at bounding box center [222, 56] width 145 height 8
type input "66016627"
click at [244, 73] on button "Search" at bounding box center [256, 78] width 25 height 10
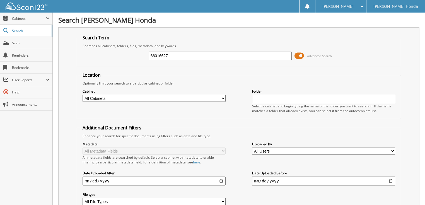
click at [299, 53] on span at bounding box center [299, 56] width 9 height 8
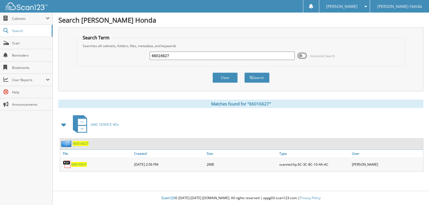
click at [237, 54] on input "66016627" at bounding box center [222, 56] width 145 height 8
type input "66016628"
click at [244, 73] on button "Search" at bounding box center [256, 78] width 25 height 10
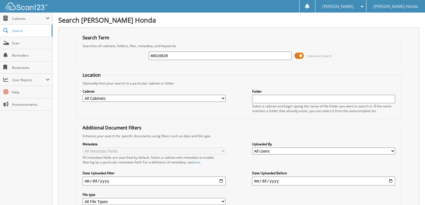
click at [300, 54] on span at bounding box center [299, 56] width 9 height 8
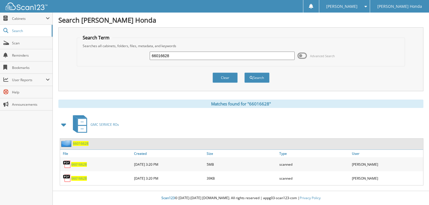
click at [213, 53] on input "66016628" at bounding box center [222, 56] width 145 height 8
type input "66016629"
click at [244, 73] on button "Search" at bounding box center [256, 78] width 25 height 10
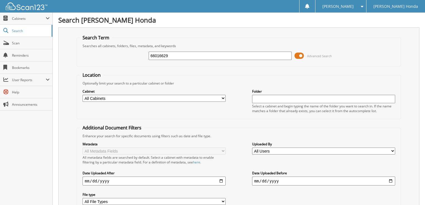
click at [302, 54] on span at bounding box center [299, 56] width 9 height 8
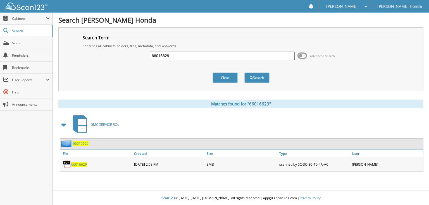
click at [218, 54] on input "66016629" at bounding box center [222, 56] width 145 height 8
type input "66016630"
click at [244, 73] on button "Search" at bounding box center [256, 78] width 25 height 10
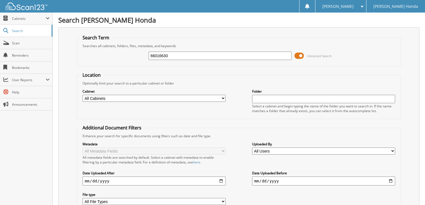
click at [302, 55] on span at bounding box center [299, 56] width 9 height 8
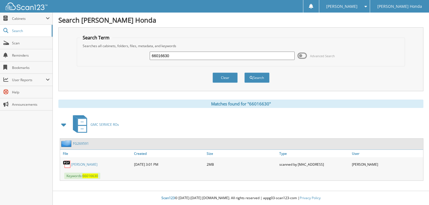
click at [202, 57] on input "66016630" at bounding box center [222, 56] width 145 height 8
type input "66016631"
click at [244, 73] on button "Search" at bounding box center [256, 78] width 25 height 10
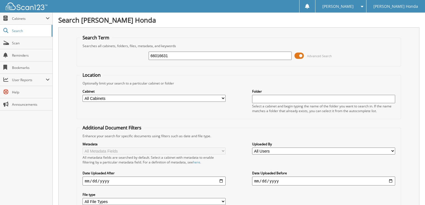
click at [302, 54] on span at bounding box center [299, 56] width 9 height 8
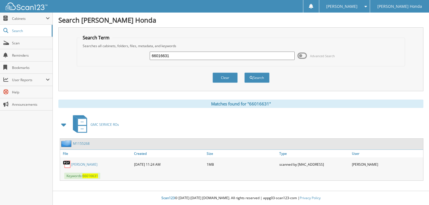
click at [215, 55] on input "66016631" at bounding box center [222, 56] width 145 height 8
type input "66016632"
click at [244, 73] on button "Search" at bounding box center [256, 78] width 25 height 10
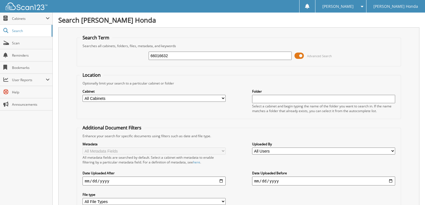
click at [300, 55] on span at bounding box center [299, 56] width 9 height 8
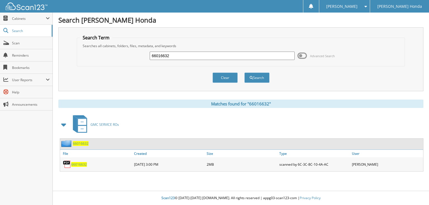
click at [209, 55] on input "66016632" at bounding box center [222, 56] width 145 height 8
type input "660166323"
click at [244, 73] on button "Search" at bounding box center [256, 78] width 25 height 10
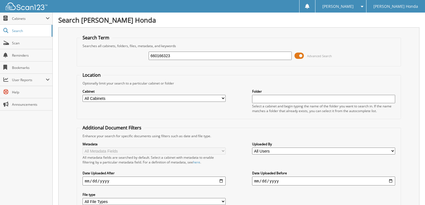
click at [171, 57] on input "660166323" at bounding box center [220, 56] width 143 height 8
type input "66016633"
click at [300, 55] on span at bounding box center [299, 56] width 9 height 8
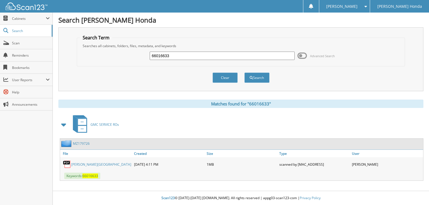
click at [216, 55] on input "66016633" at bounding box center [222, 56] width 145 height 8
type input "66016634"
click at [244, 73] on button "Search" at bounding box center [256, 78] width 25 height 10
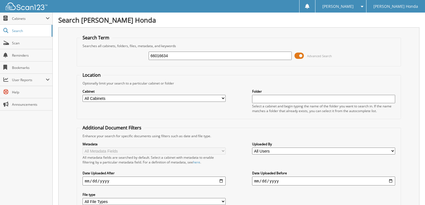
click at [303, 55] on span at bounding box center [299, 56] width 9 height 8
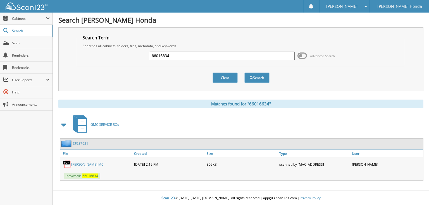
click at [229, 55] on input "66016634" at bounding box center [222, 56] width 145 height 8
type input "66016635"
click at [244, 73] on button "Search" at bounding box center [256, 78] width 25 height 10
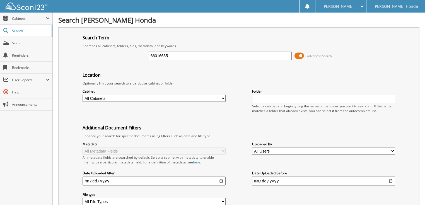
click at [301, 55] on span at bounding box center [299, 56] width 9 height 8
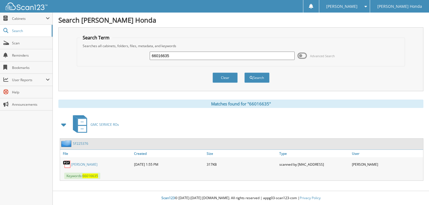
click at [172, 54] on input "66016635" at bounding box center [222, 56] width 145 height 8
type input "66016636"
click at [244, 73] on button "Search" at bounding box center [256, 78] width 25 height 10
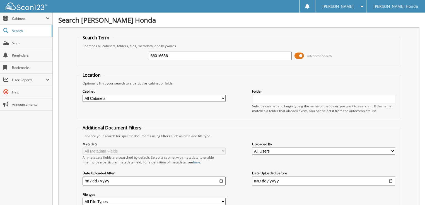
click at [300, 55] on span at bounding box center [299, 56] width 9 height 8
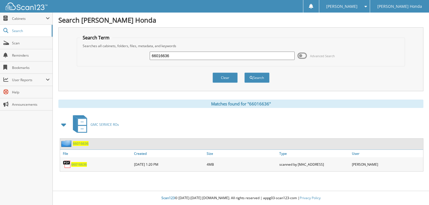
click at [207, 55] on input "66016636" at bounding box center [222, 56] width 145 height 8
click at [175, 58] on input "66016636" at bounding box center [222, 56] width 145 height 8
type input "66016637"
click at [244, 73] on button "Search" at bounding box center [256, 78] width 25 height 10
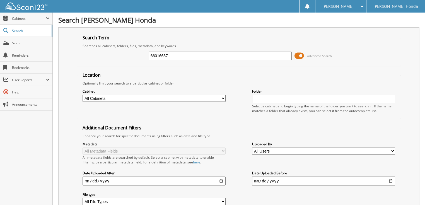
click at [298, 52] on span at bounding box center [299, 56] width 9 height 8
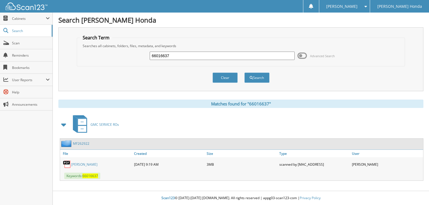
click at [185, 55] on input "66016637" at bounding box center [222, 56] width 145 height 8
type input "66016638"
click at [244, 73] on button "Search" at bounding box center [256, 78] width 25 height 10
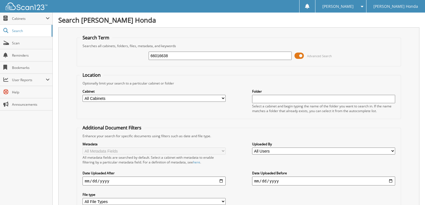
click at [300, 57] on span at bounding box center [299, 56] width 9 height 8
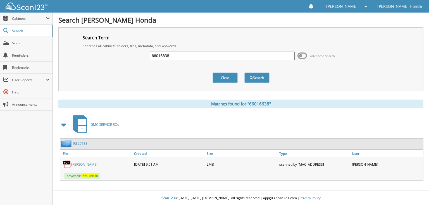
click at [208, 53] on input "66016638" at bounding box center [222, 56] width 145 height 8
type input "66016639"
click at [244, 73] on button "Search" at bounding box center [256, 78] width 25 height 10
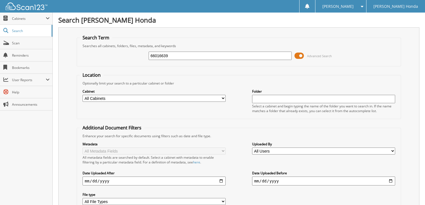
click at [299, 54] on span at bounding box center [299, 56] width 9 height 8
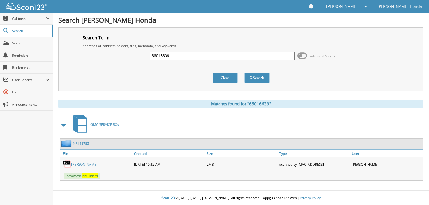
click at [302, 54] on span at bounding box center [301, 56] width 9 height 8
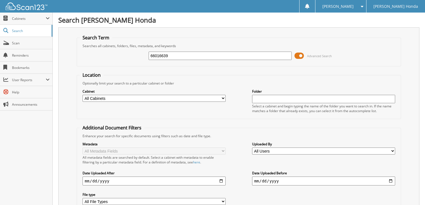
click at [194, 58] on input "66016639" at bounding box center [220, 56] width 143 height 8
type input "66016640"
click at [300, 55] on span at bounding box center [299, 56] width 9 height 8
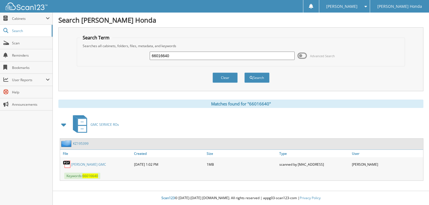
click at [212, 55] on input "66016640" at bounding box center [222, 56] width 145 height 8
type input "66016641"
click at [244, 73] on button "Search" at bounding box center [256, 78] width 25 height 10
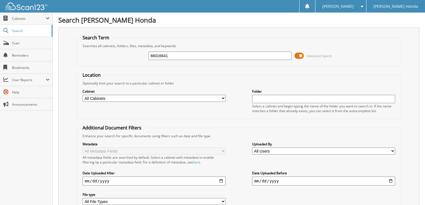
click at [301, 56] on span at bounding box center [299, 56] width 9 height 8
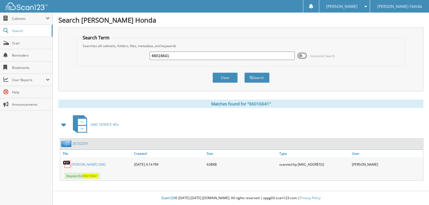
click at [217, 54] on input "66016641" at bounding box center [222, 56] width 145 height 8
type input "66016642"
click at [244, 73] on button "Search" at bounding box center [256, 78] width 25 height 10
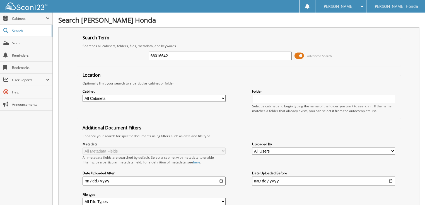
click at [300, 54] on span at bounding box center [299, 56] width 9 height 8
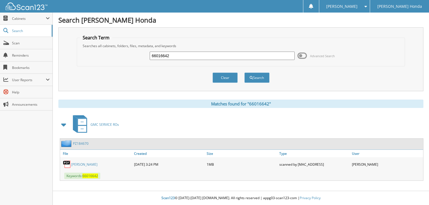
click at [201, 54] on input "66016642" at bounding box center [222, 56] width 145 height 8
type input "66016643"
click at [244, 73] on button "Search" at bounding box center [256, 78] width 25 height 10
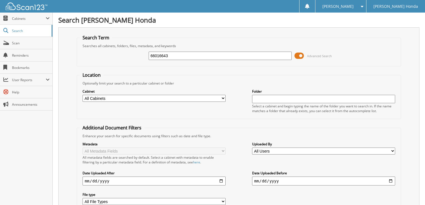
click at [300, 55] on span at bounding box center [299, 56] width 9 height 8
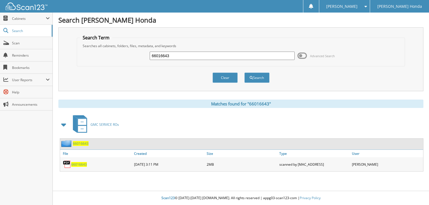
click at [200, 57] on input "66016643" at bounding box center [222, 56] width 145 height 8
type input "66016644"
click at [244, 73] on button "Search" at bounding box center [256, 78] width 25 height 10
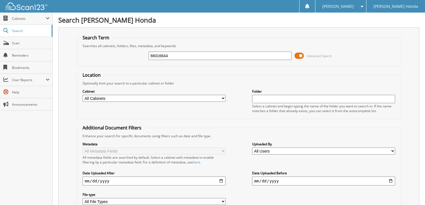
click at [301, 56] on span at bounding box center [299, 56] width 9 height 8
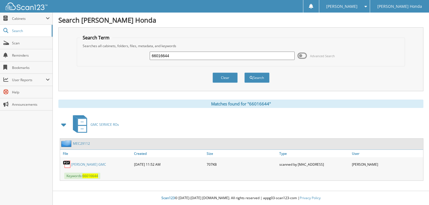
click at [197, 57] on input "66016644" at bounding box center [222, 56] width 145 height 8
type input "66016645"
click at [244, 73] on button "Search" at bounding box center [256, 78] width 25 height 10
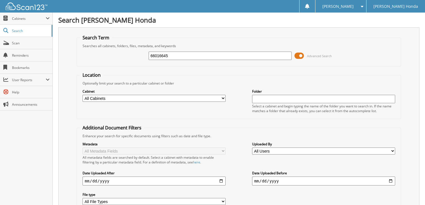
drag, startPoint x: 0, startPoint y: 0, endPoint x: 302, endPoint y: 56, distance: 306.6
click at [302, 56] on span at bounding box center [299, 56] width 9 height 8
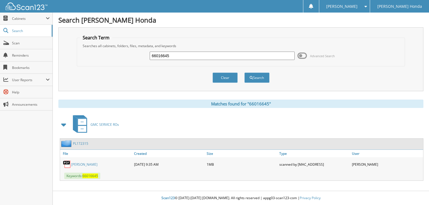
click at [226, 57] on input "66016645" at bounding box center [222, 56] width 145 height 8
type input "66016646"
click at [244, 73] on button "Search" at bounding box center [256, 78] width 25 height 10
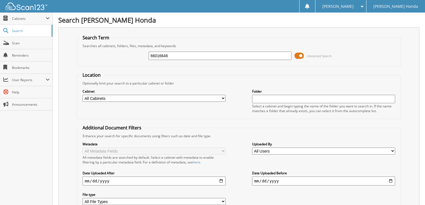
click at [300, 55] on span at bounding box center [299, 56] width 9 height 8
